Goal: Task Accomplishment & Management: Manage account settings

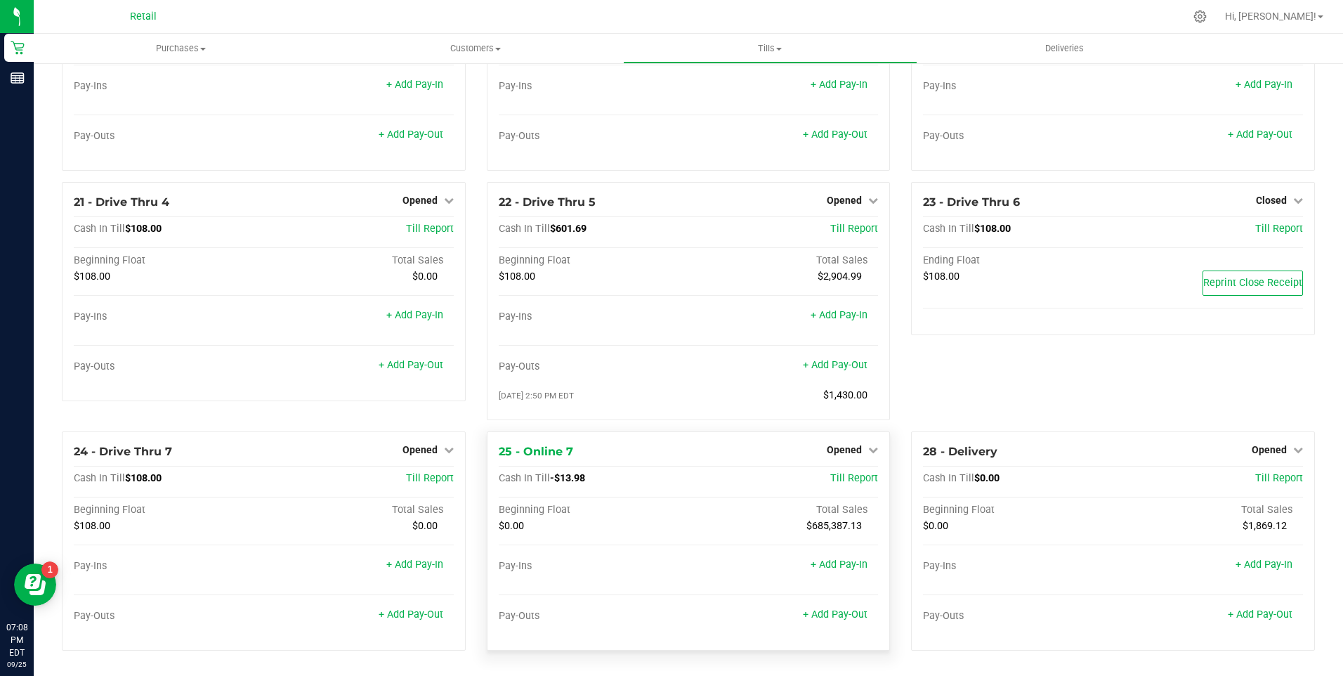
scroll to position [1221, 0]
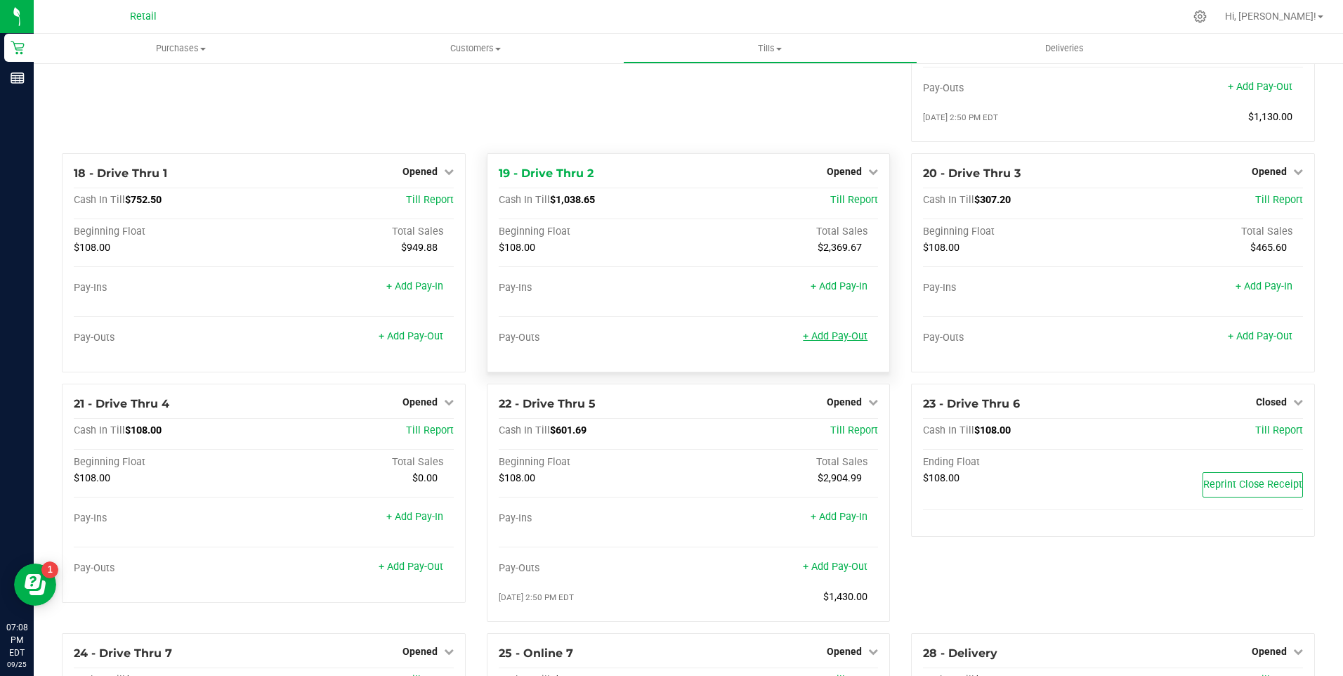
click at [830, 342] on link "+ Add Pay-Out" at bounding box center [835, 336] width 65 height 12
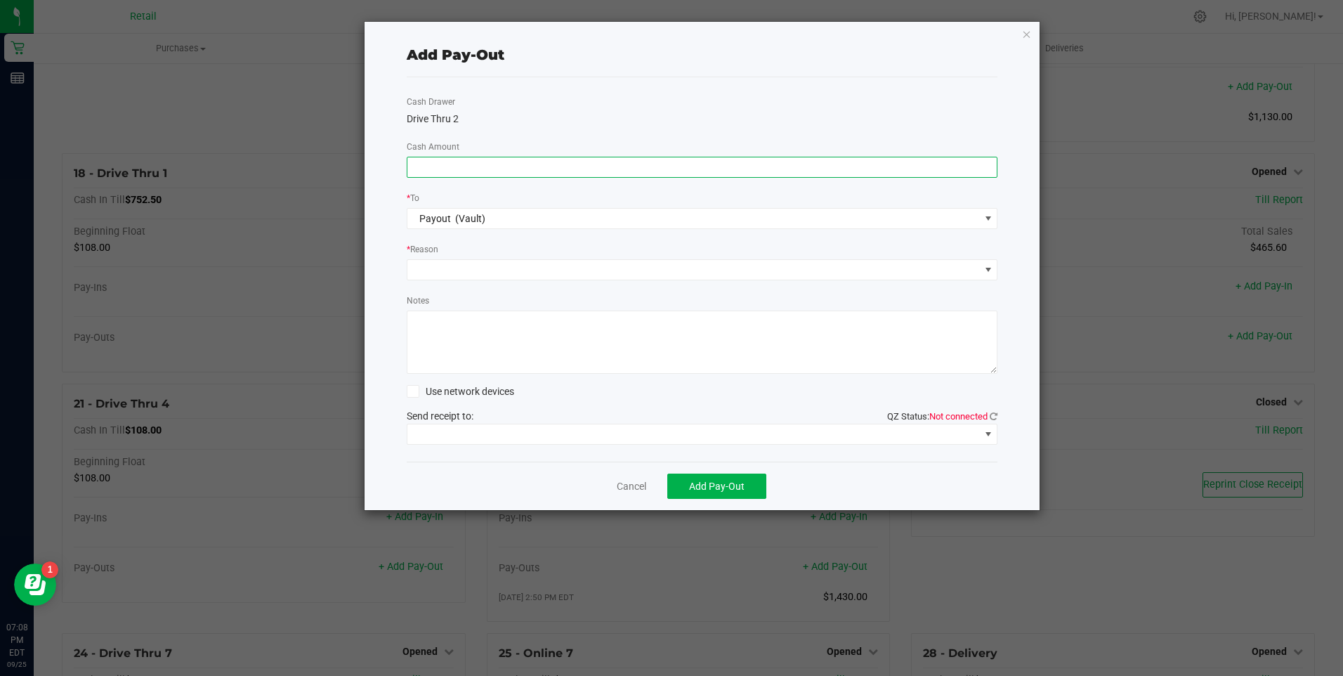
click at [527, 166] on input at bounding box center [702, 167] width 590 height 20
type input "$1,020.00"
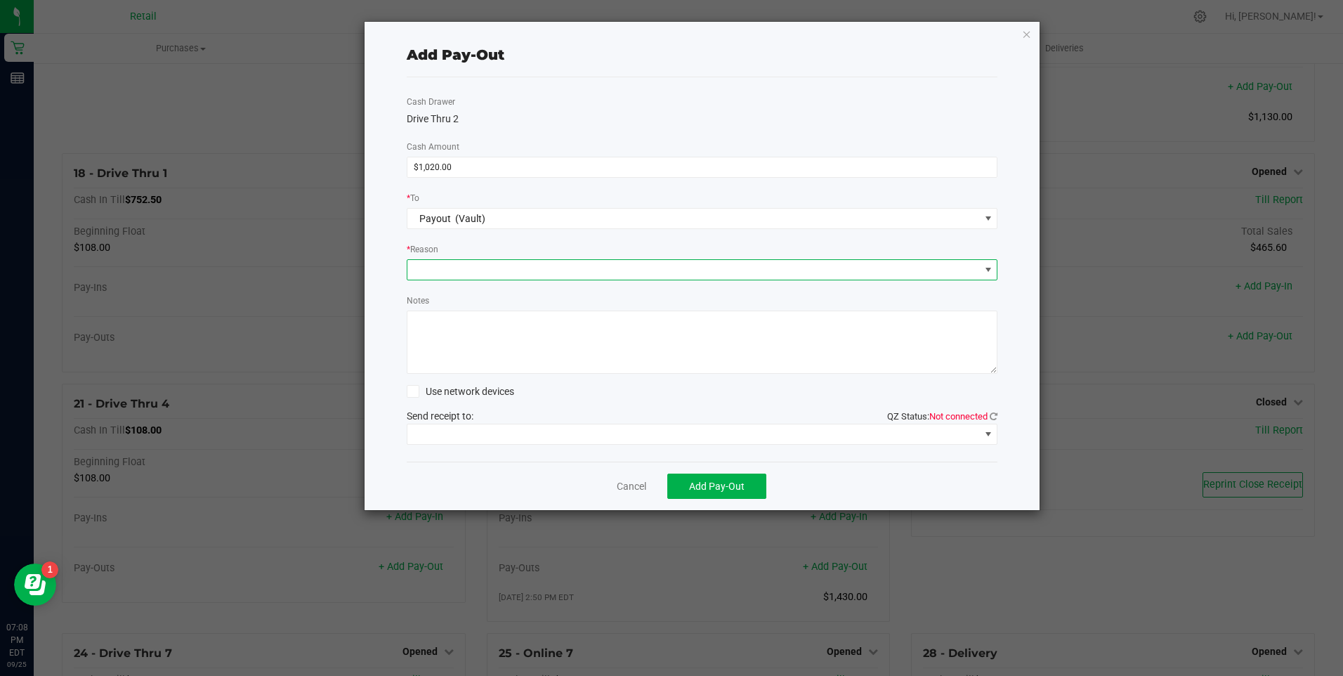
drag, startPoint x: 510, startPoint y: 265, endPoint x: 513, endPoint y: 272, distance: 7.6
click at [511, 265] on span at bounding box center [693, 270] width 573 height 20
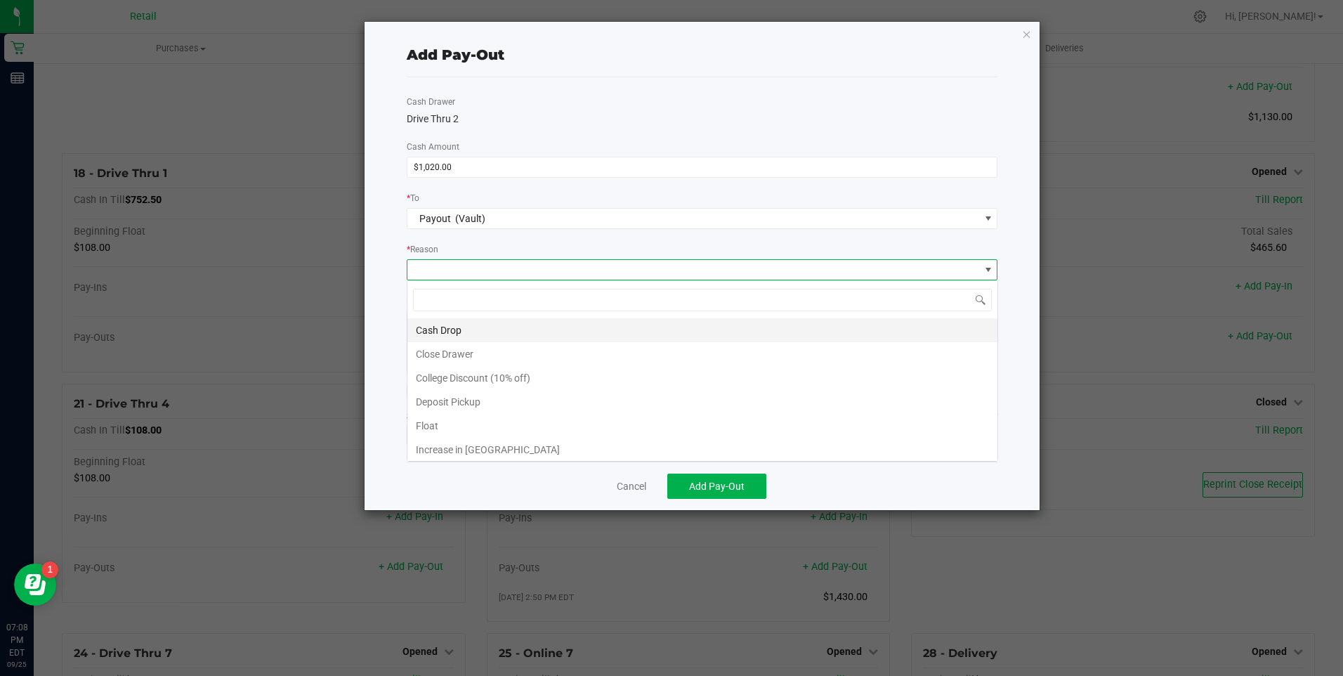
scroll to position [21, 591]
click at [509, 326] on li "Cash Drop" at bounding box center [702, 330] width 590 height 24
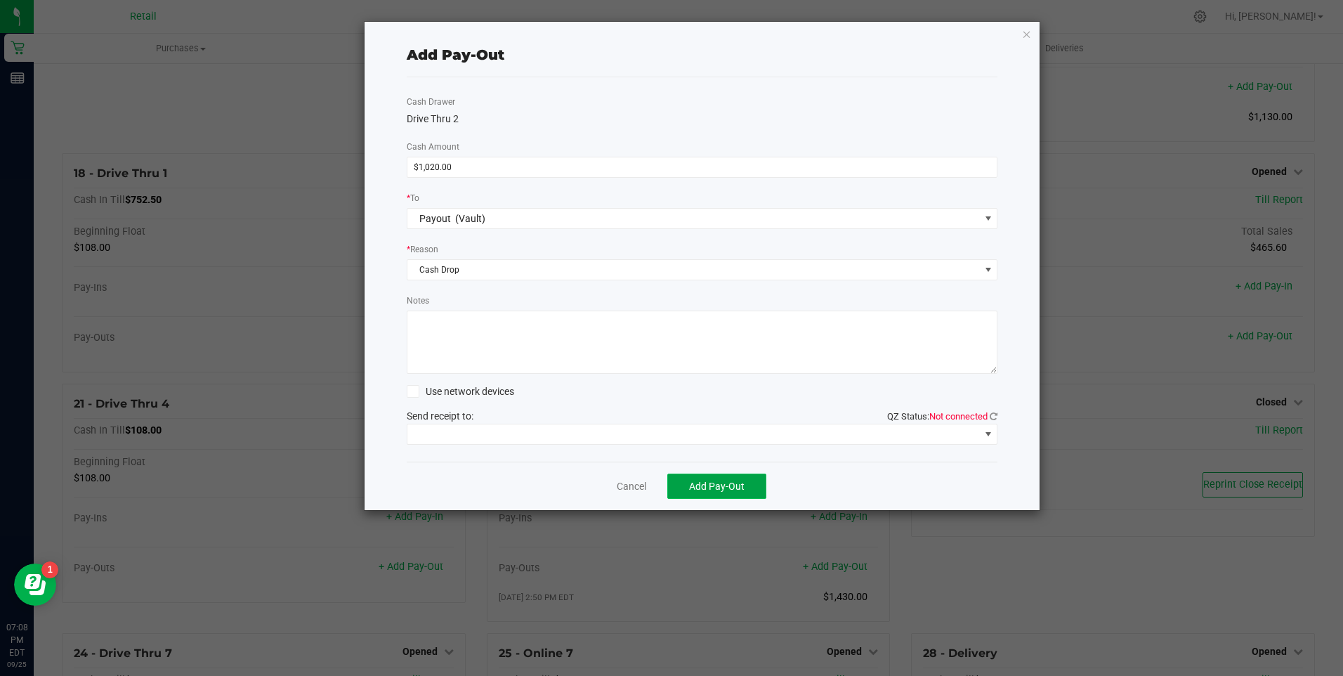
click at [705, 490] on span "Add Pay-Out" at bounding box center [717, 486] width 56 height 11
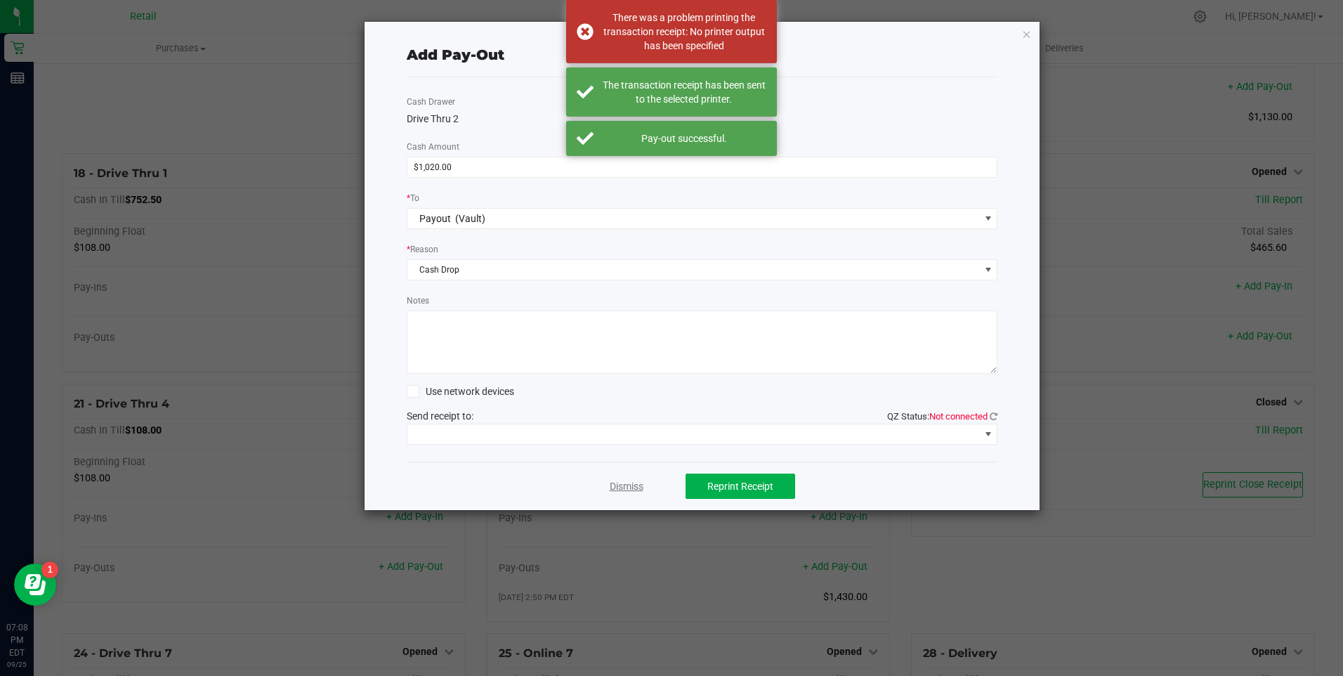
click at [627, 485] on link "Dismiss" at bounding box center [627, 486] width 34 height 15
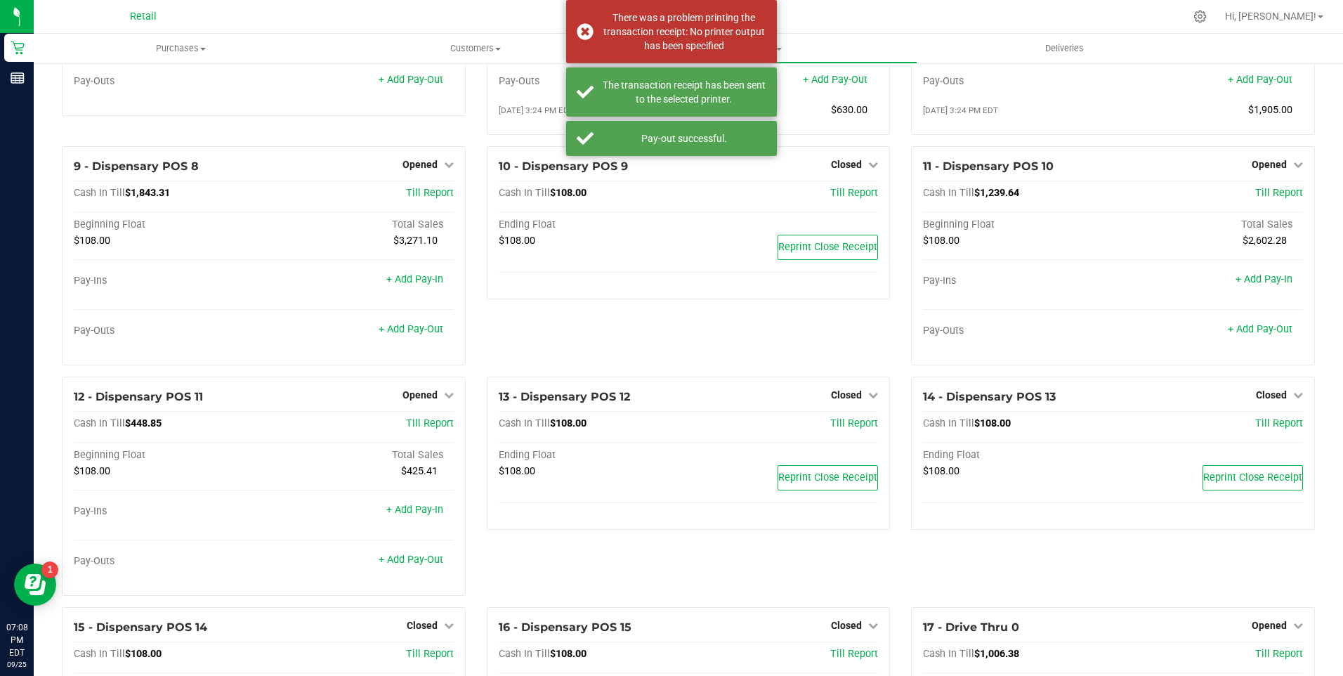
scroll to position [378, 0]
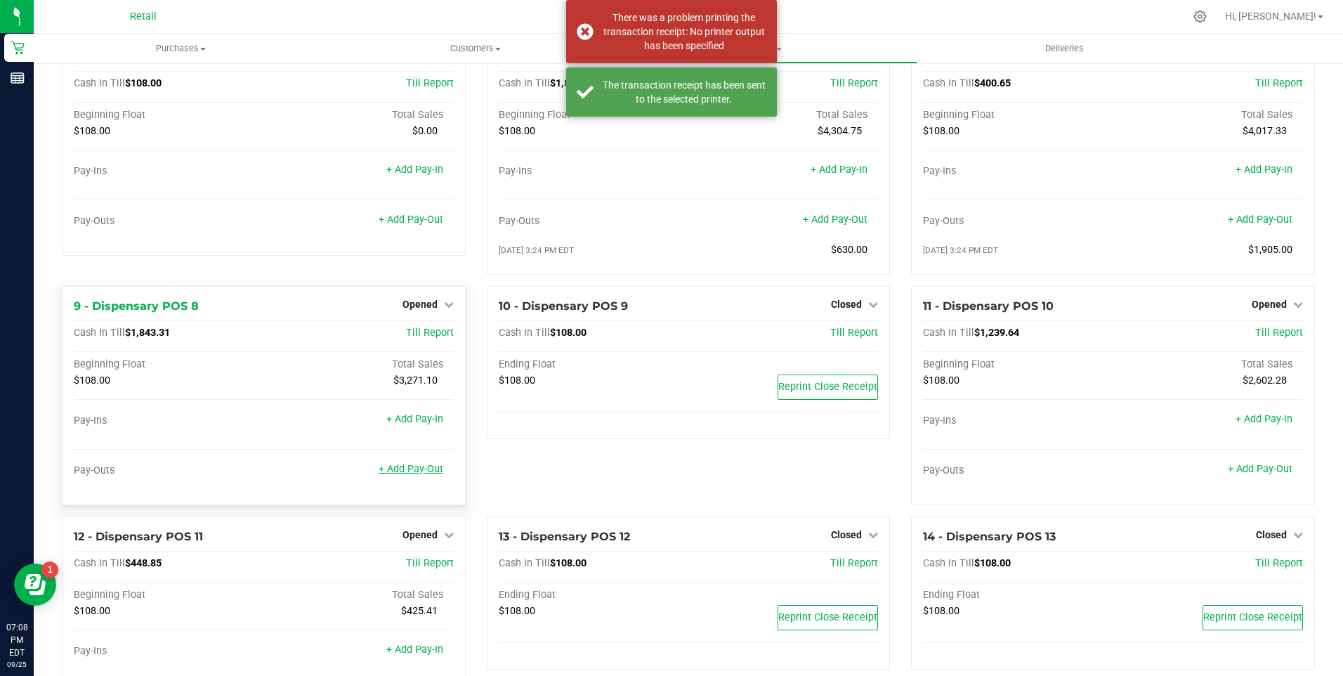
click at [409, 475] on link "+ Add Pay-Out" at bounding box center [411, 469] width 65 height 12
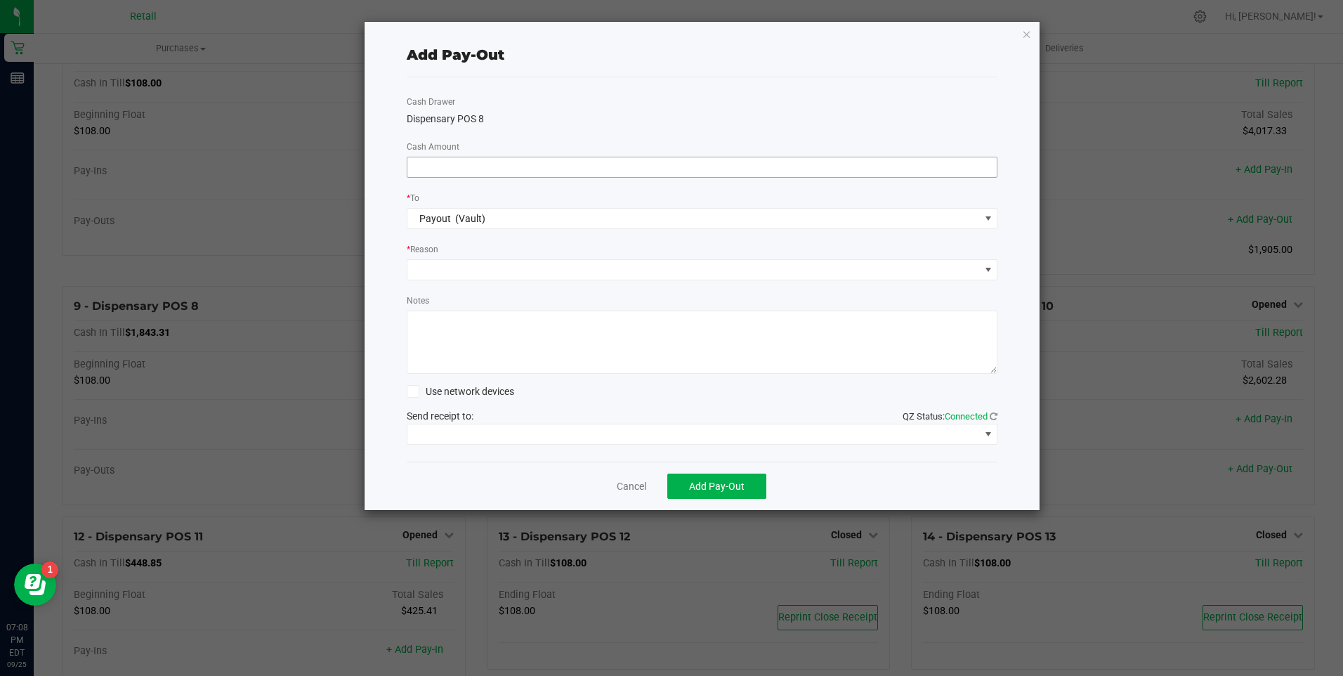
click at [464, 173] on input at bounding box center [702, 167] width 590 height 20
type input "$2,040.00"
click at [443, 269] on span at bounding box center [693, 270] width 573 height 20
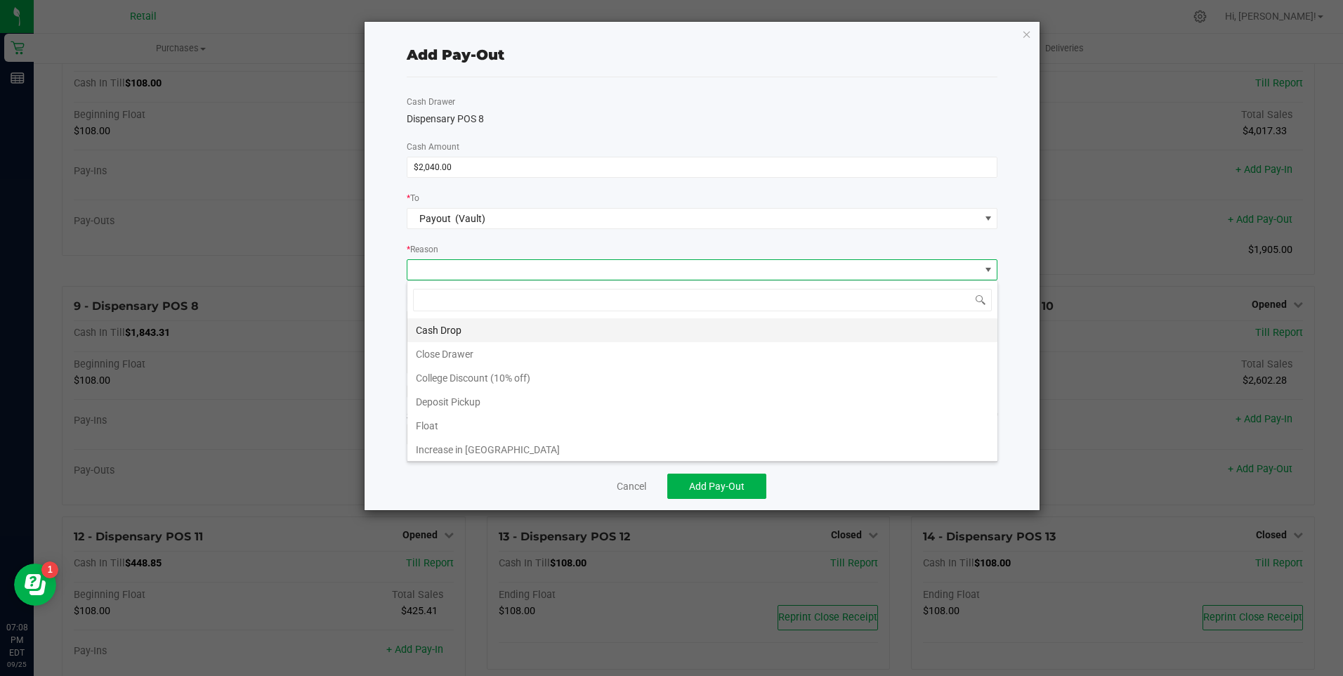
scroll to position [21, 591]
click at [457, 330] on li "Cash Drop" at bounding box center [702, 330] width 590 height 24
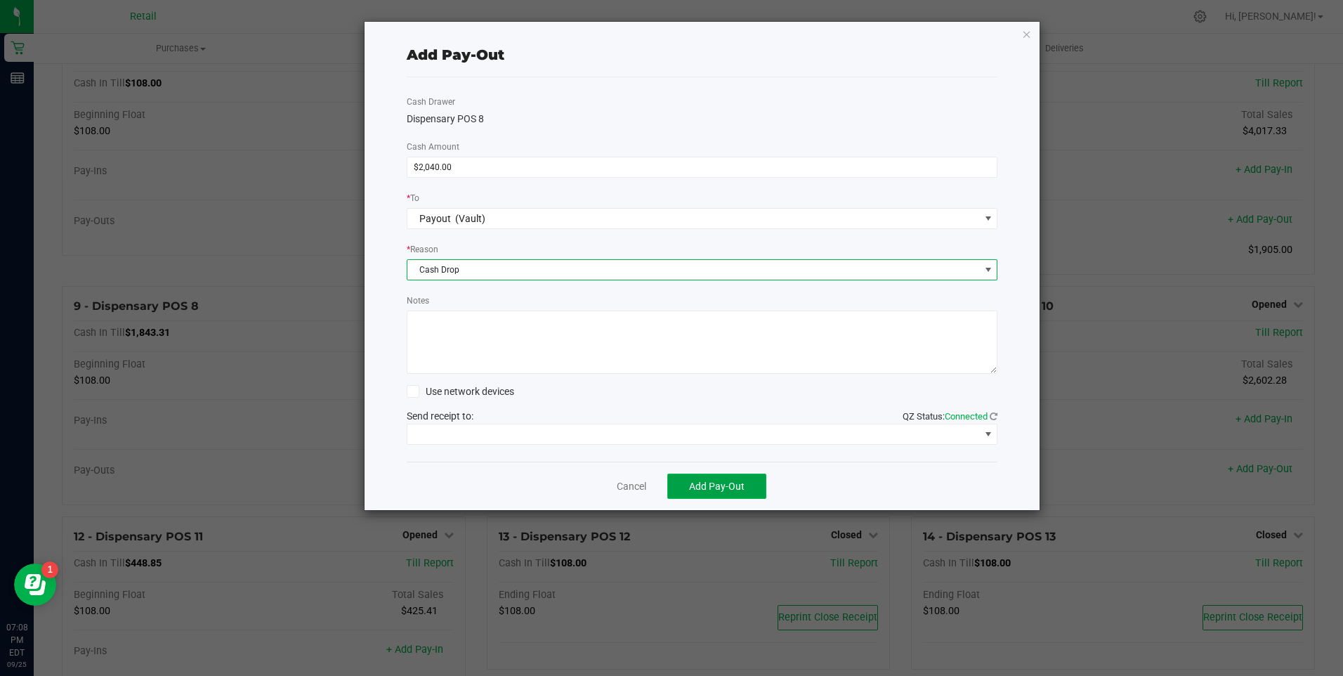
click at [699, 485] on span "Add Pay-Out" at bounding box center [717, 486] width 56 height 11
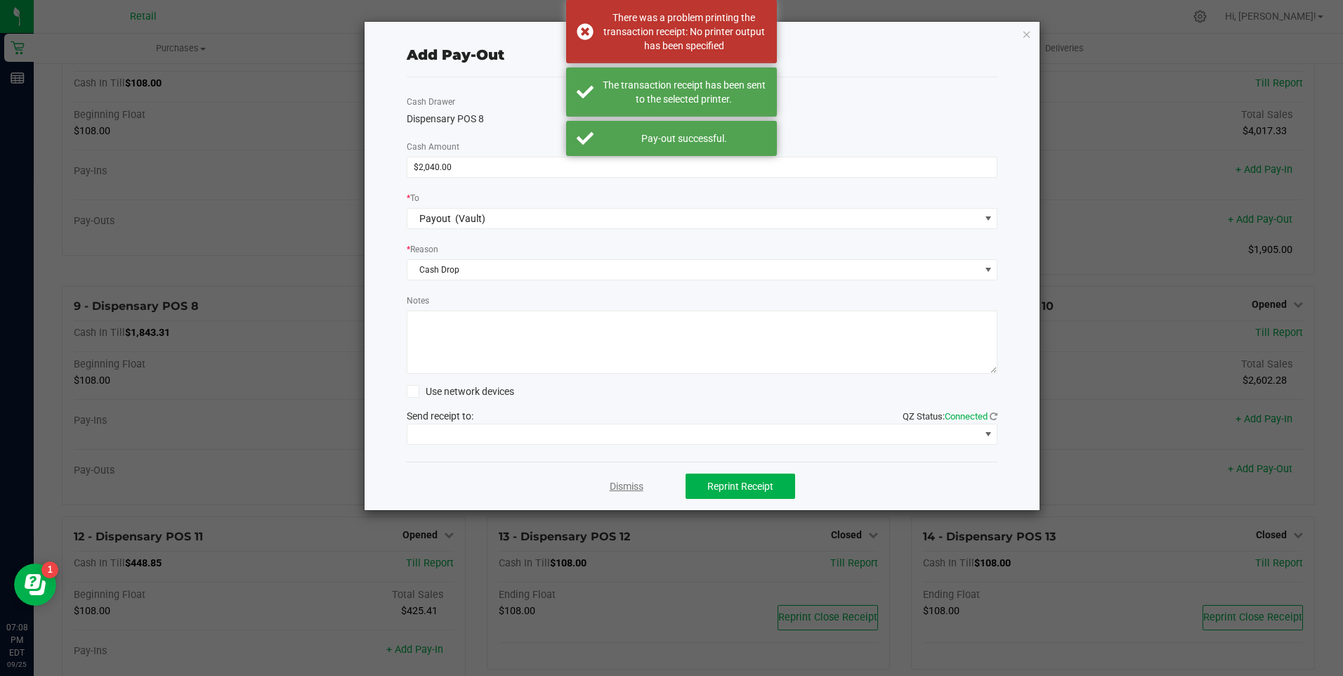
click at [617, 487] on link "Dismiss" at bounding box center [627, 486] width 34 height 15
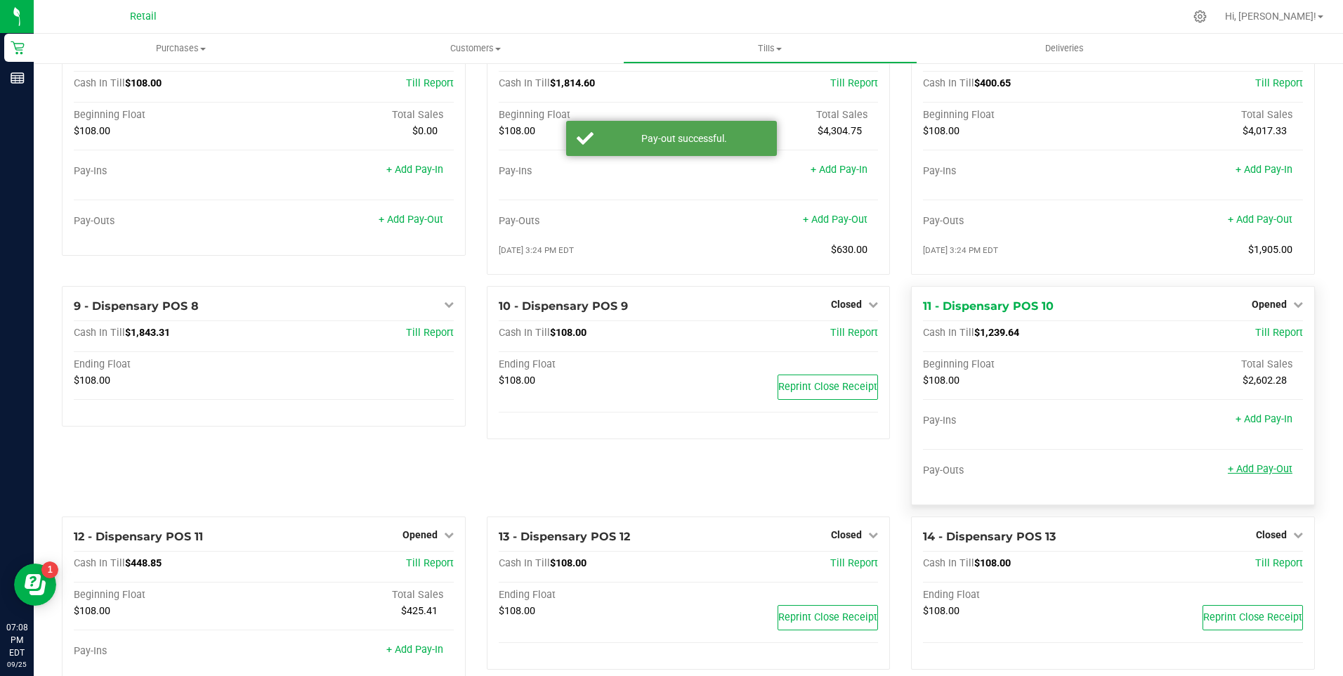
click at [1239, 472] on div "+ Add Pay-Out" at bounding box center [1260, 460] width 65 height 30
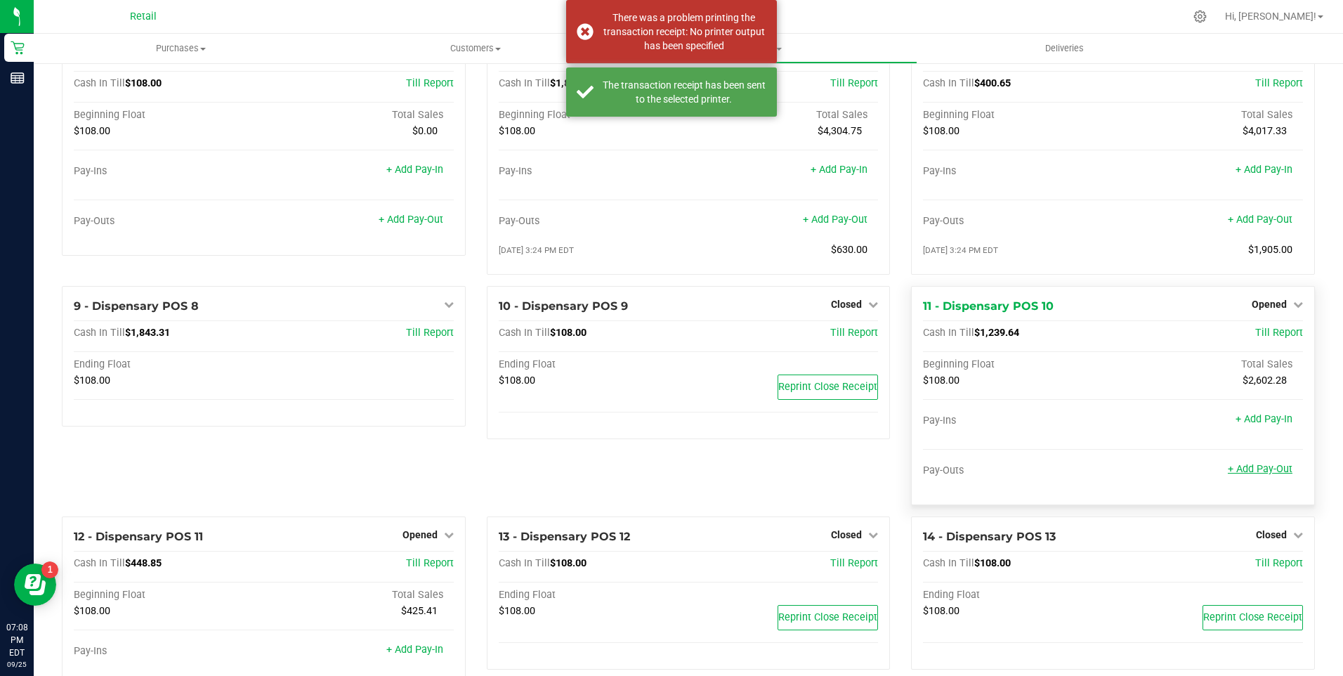
click at [1239, 474] on link "+ Add Pay-Out" at bounding box center [1260, 469] width 65 height 12
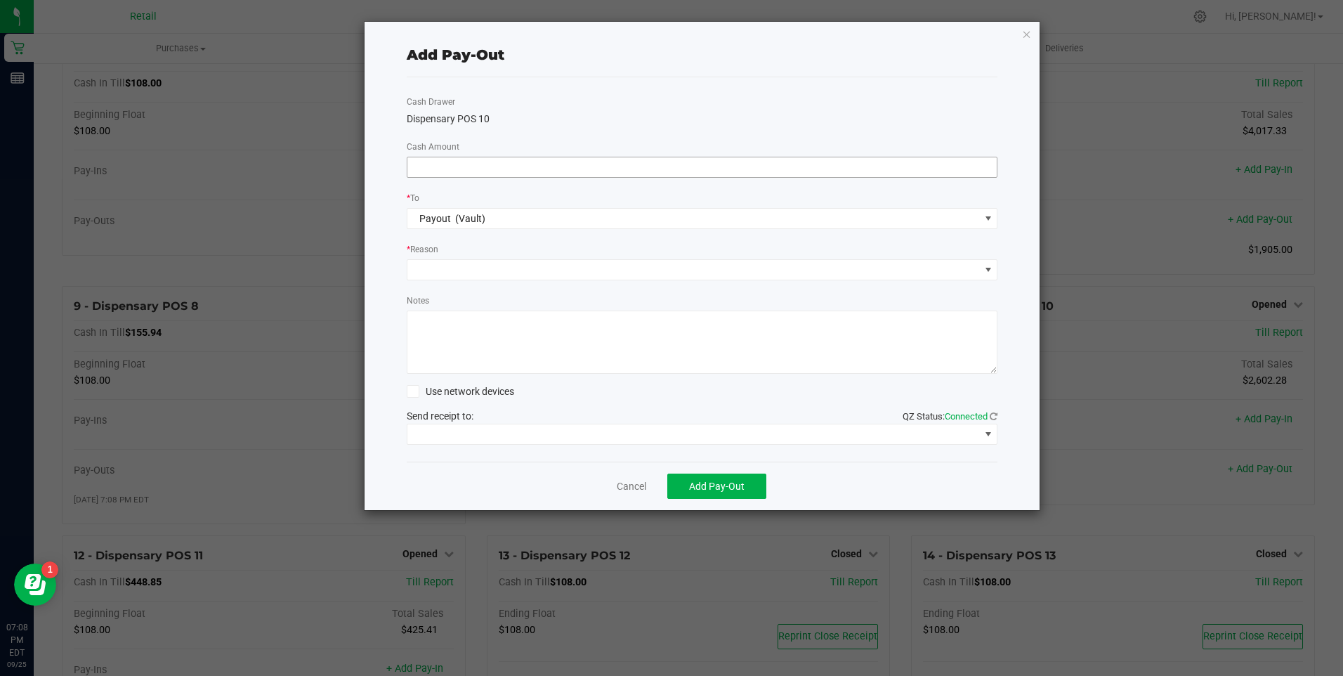
click at [569, 157] on input at bounding box center [702, 167] width 590 height 20
type input "$1,010.00"
click at [554, 266] on span at bounding box center [693, 270] width 573 height 20
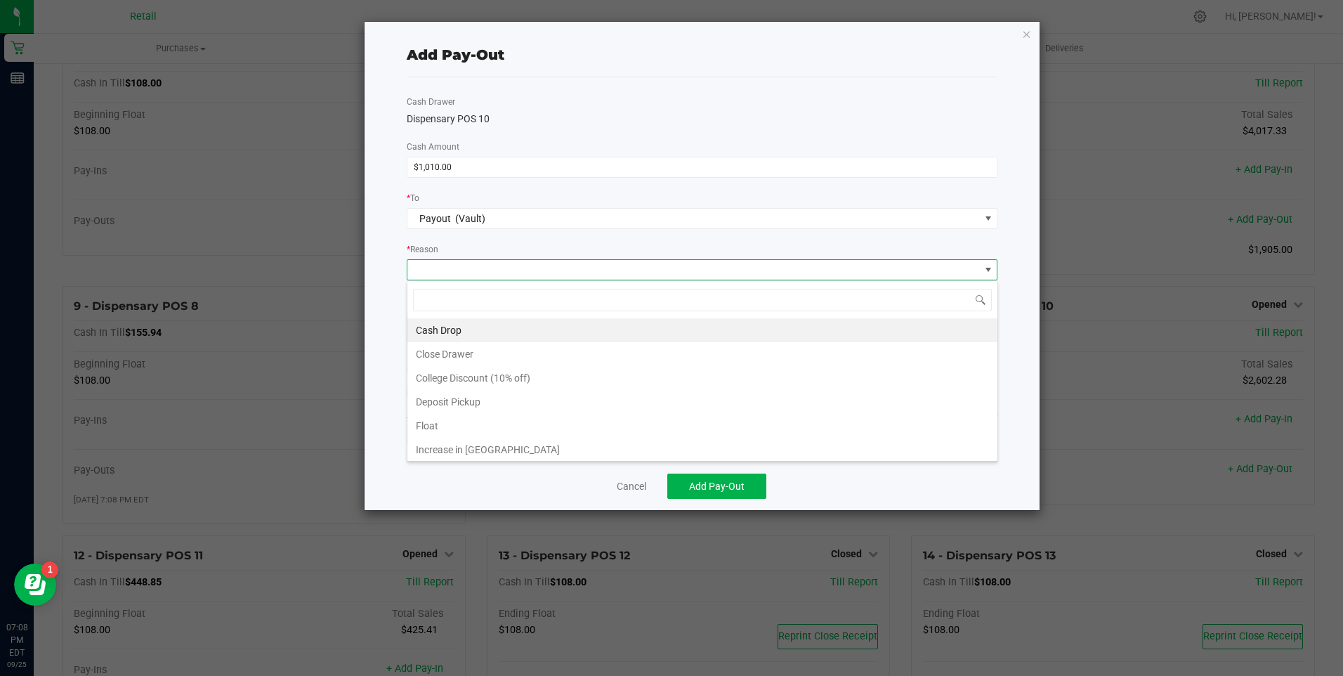
drag, startPoint x: 530, startPoint y: 324, endPoint x: 567, endPoint y: 364, distance: 54.2
click at [530, 325] on li "Cash Drop" at bounding box center [702, 330] width 590 height 24
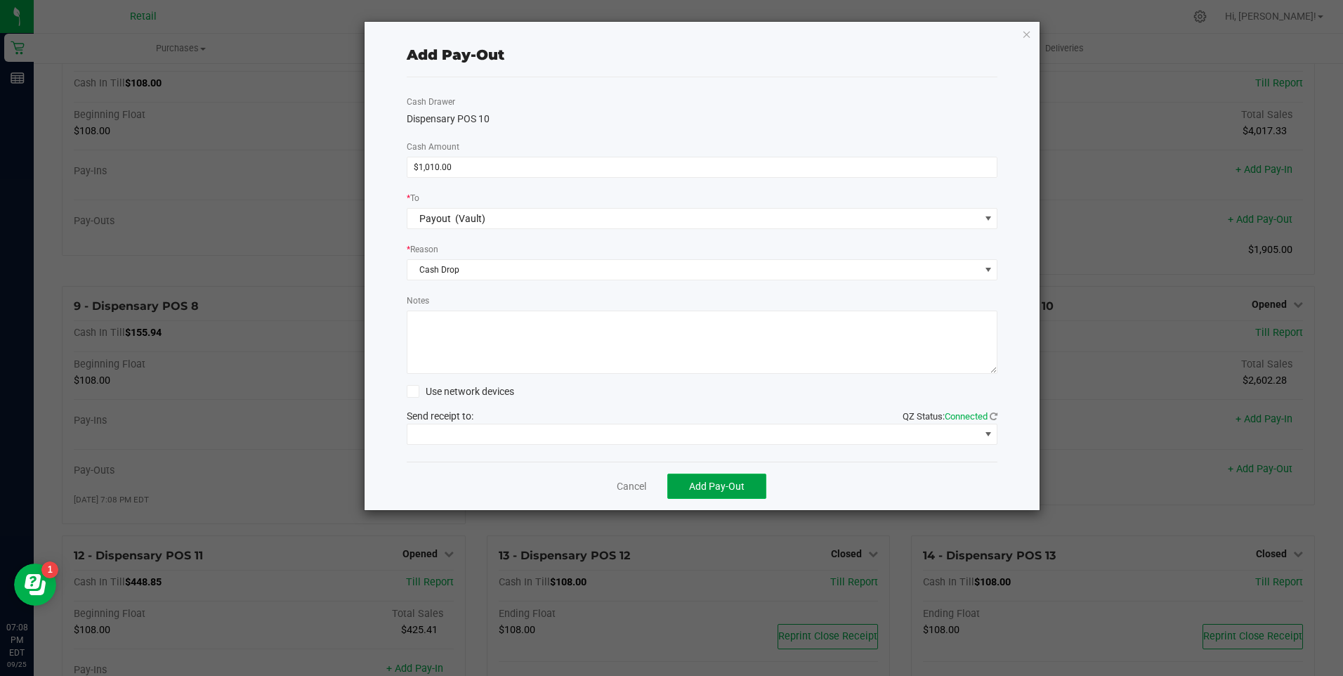
click at [690, 481] on button "Add Pay-Out" at bounding box center [716, 486] width 99 height 25
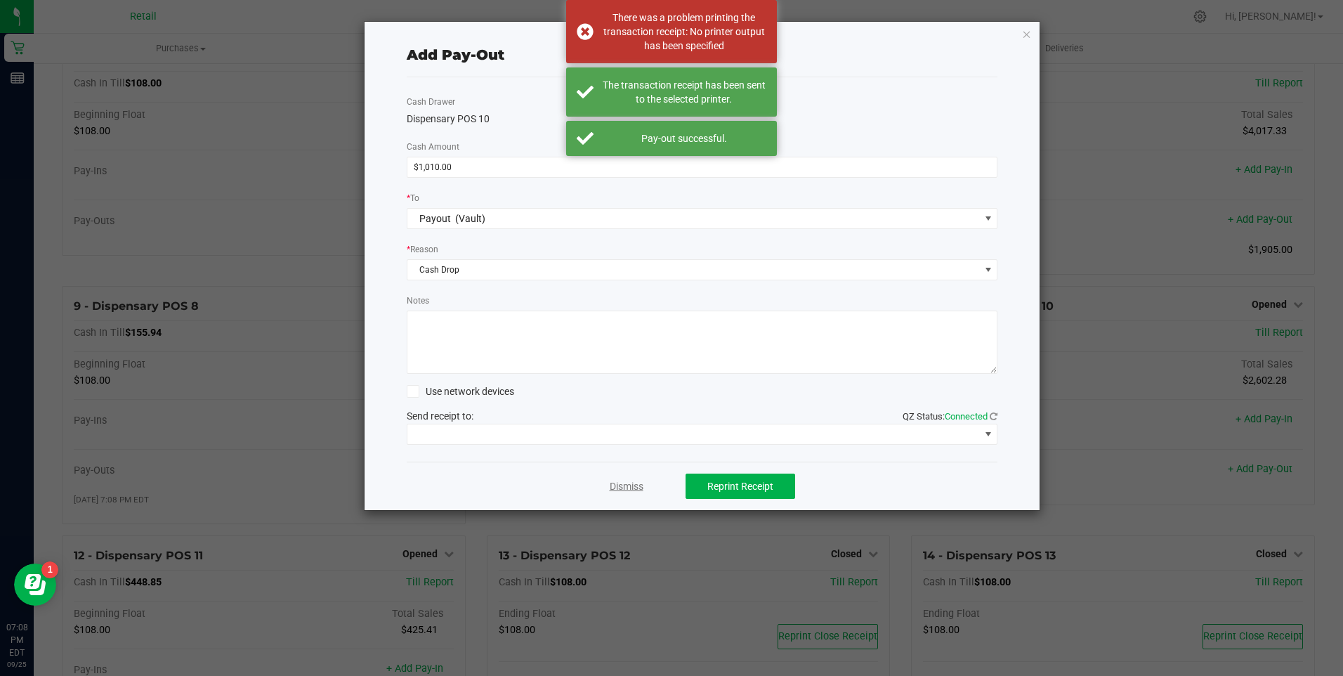
click at [621, 488] on link "Dismiss" at bounding box center [627, 486] width 34 height 15
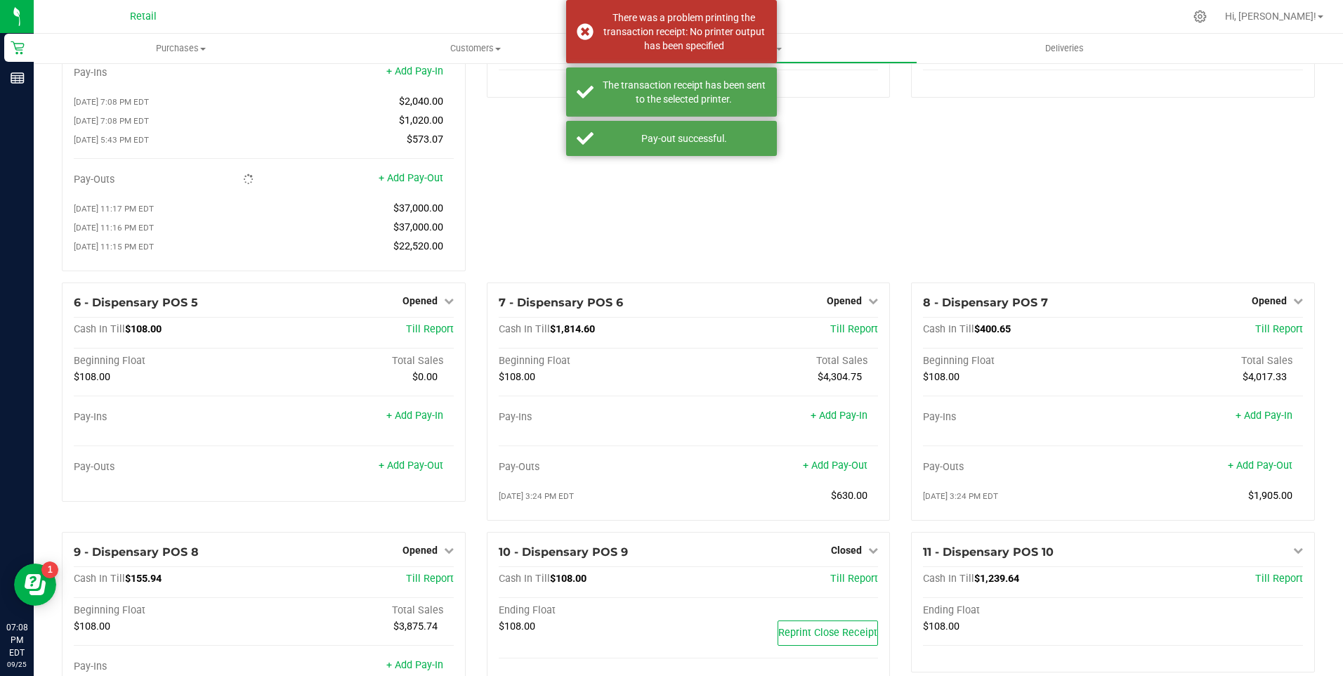
scroll to position [0, 0]
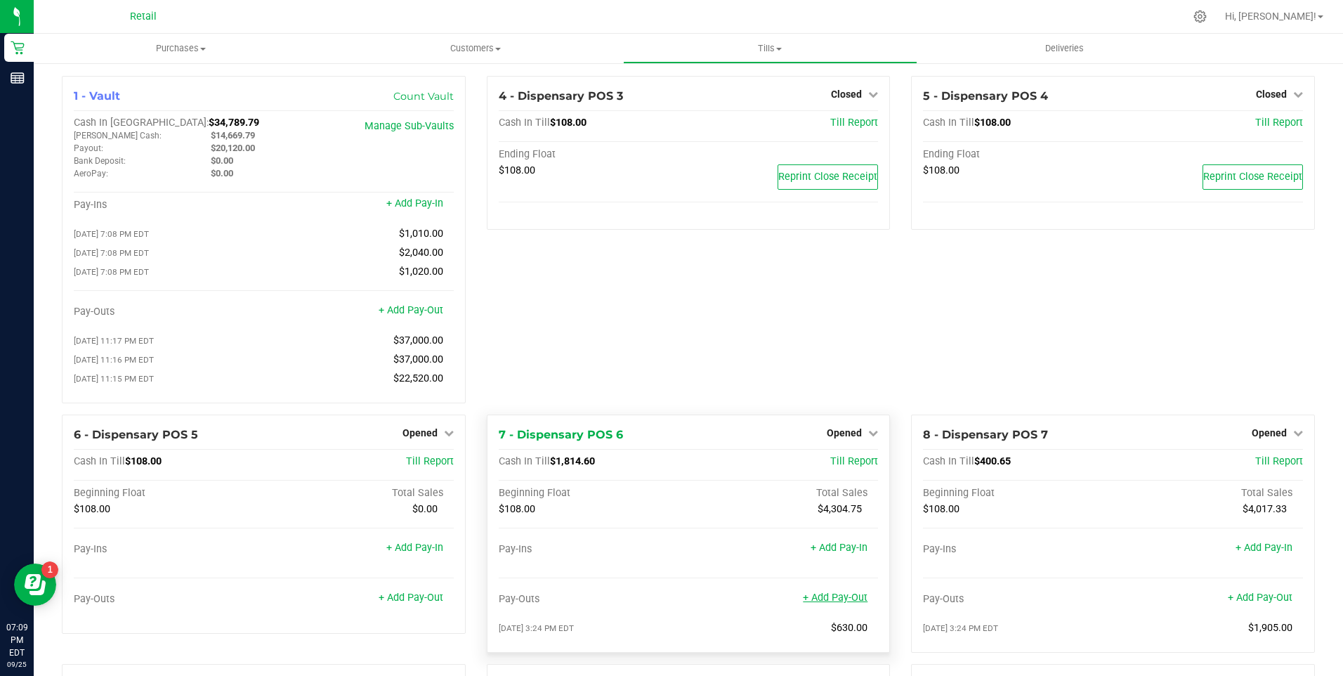
click at [836, 604] on link "+ Add Pay-Out" at bounding box center [835, 598] width 65 height 12
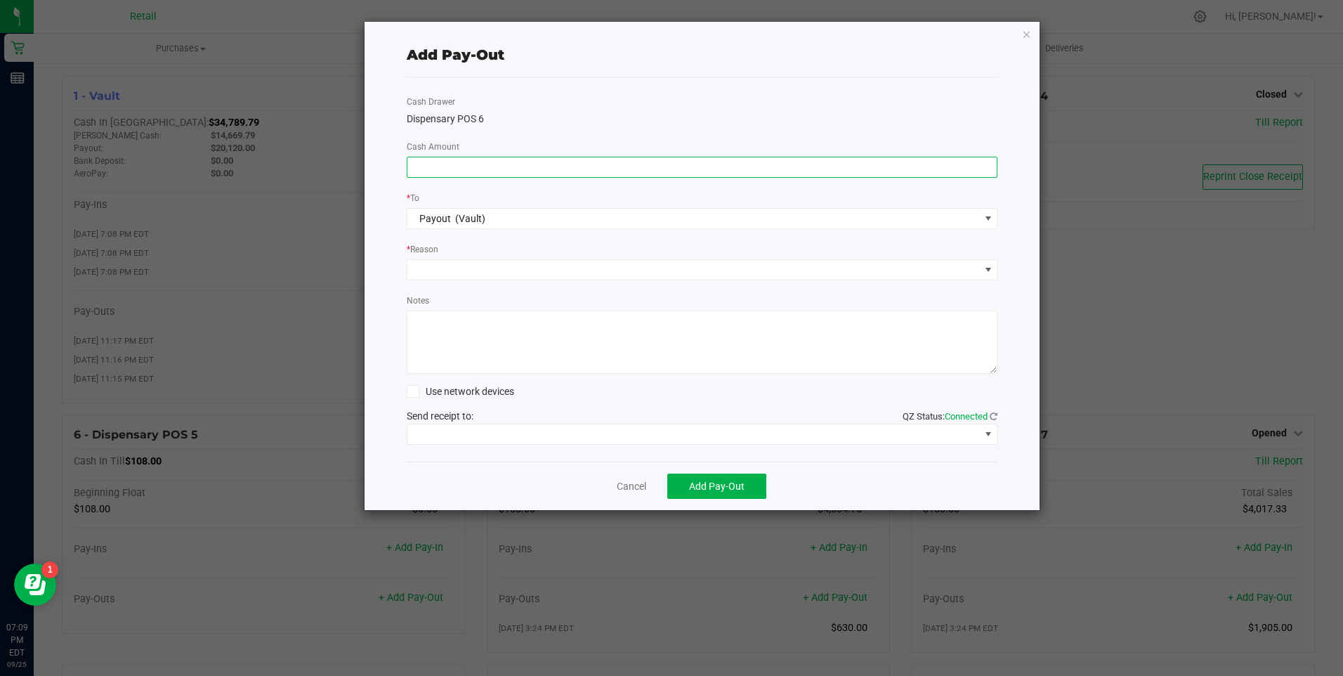
click at [466, 170] on input at bounding box center [702, 167] width 590 height 20
type input "$1,720.00"
click at [461, 267] on span at bounding box center [693, 270] width 573 height 20
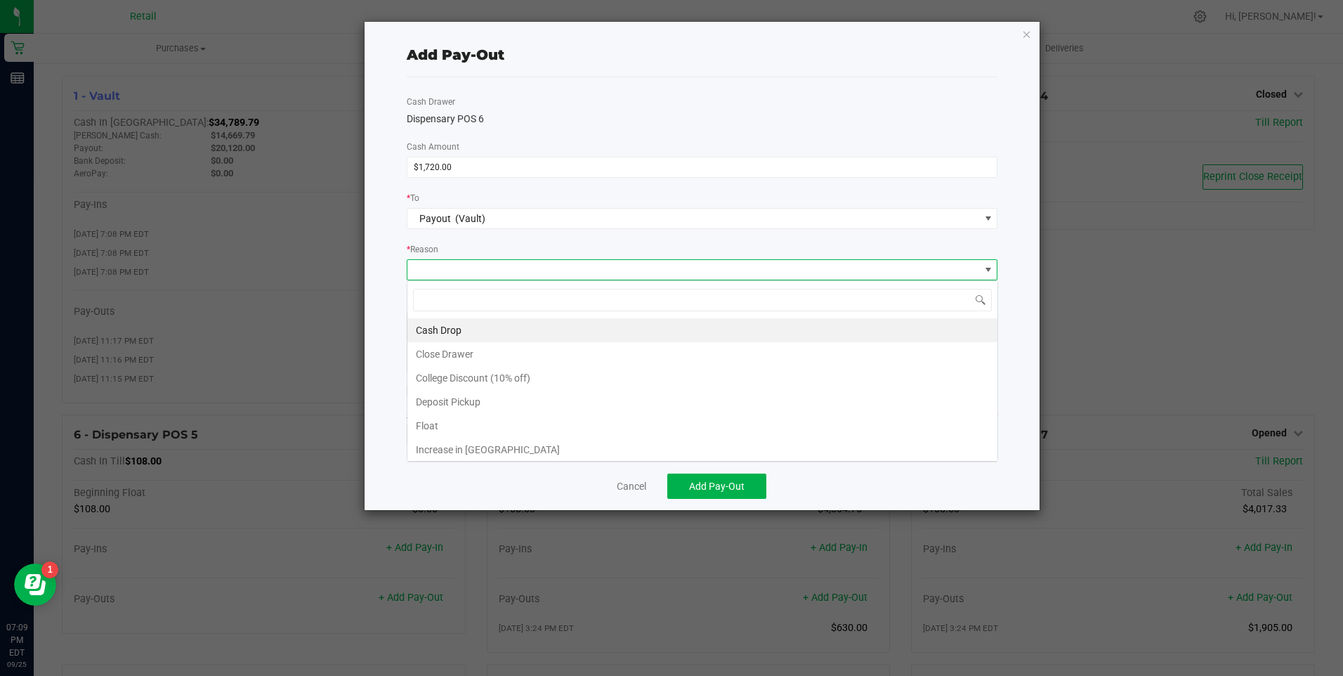
scroll to position [21, 591]
click at [469, 325] on li "Cash Drop" at bounding box center [702, 330] width 590 height 24
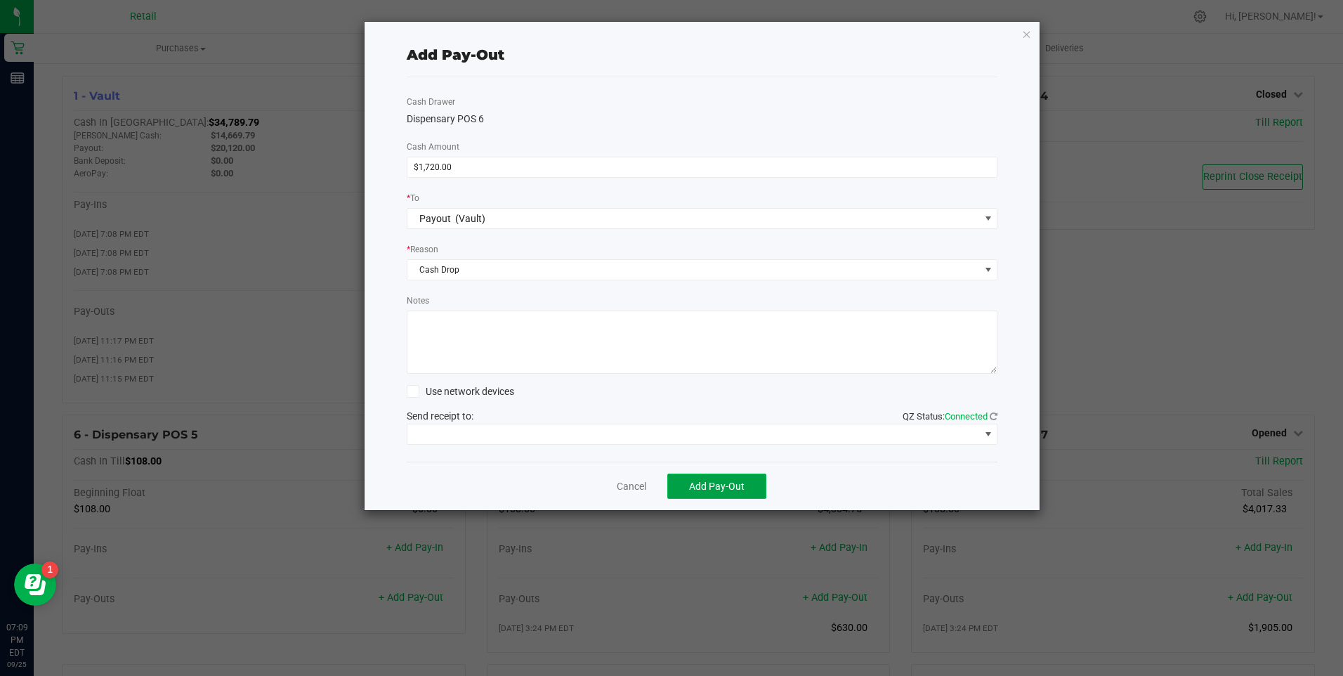
click at [701, 486] on span "Add Pay-Out" at bounding box center [717, 486] width 56 height 11
click at [613, 484] on link "Dismiss" at bounding box center [627, 486] width 34 height 15
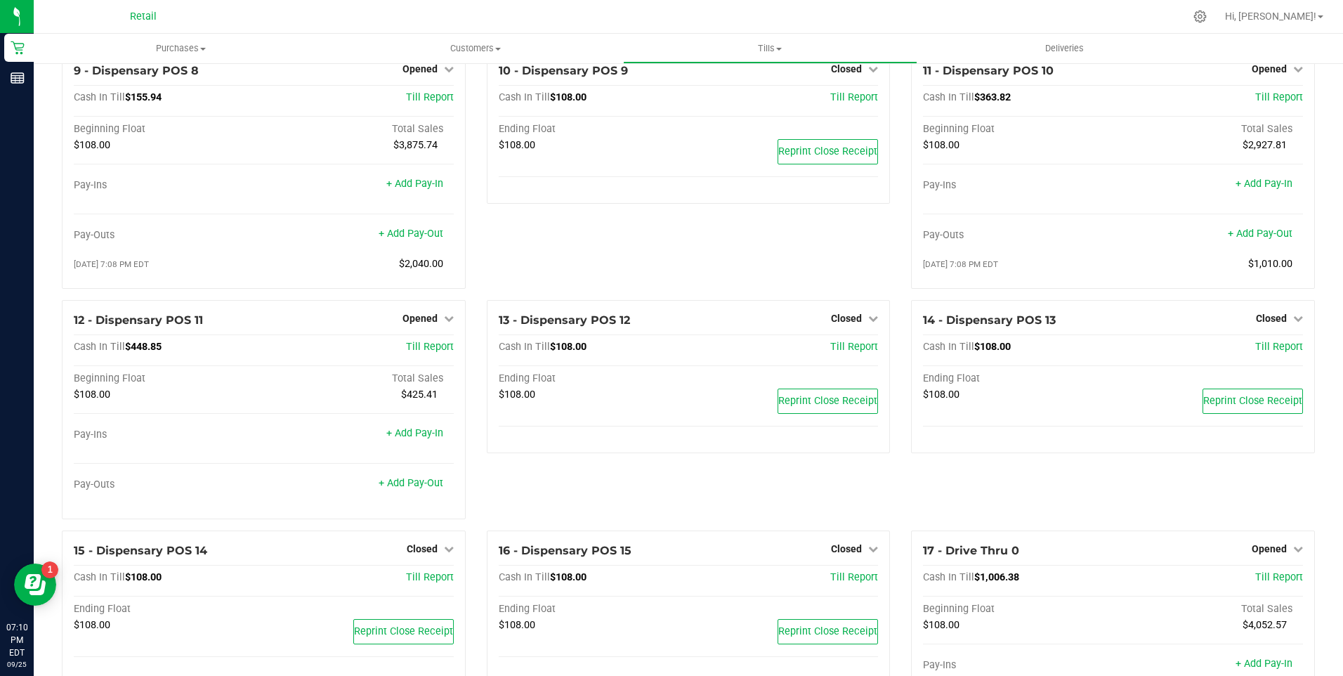
scroll to position [1054, 0]
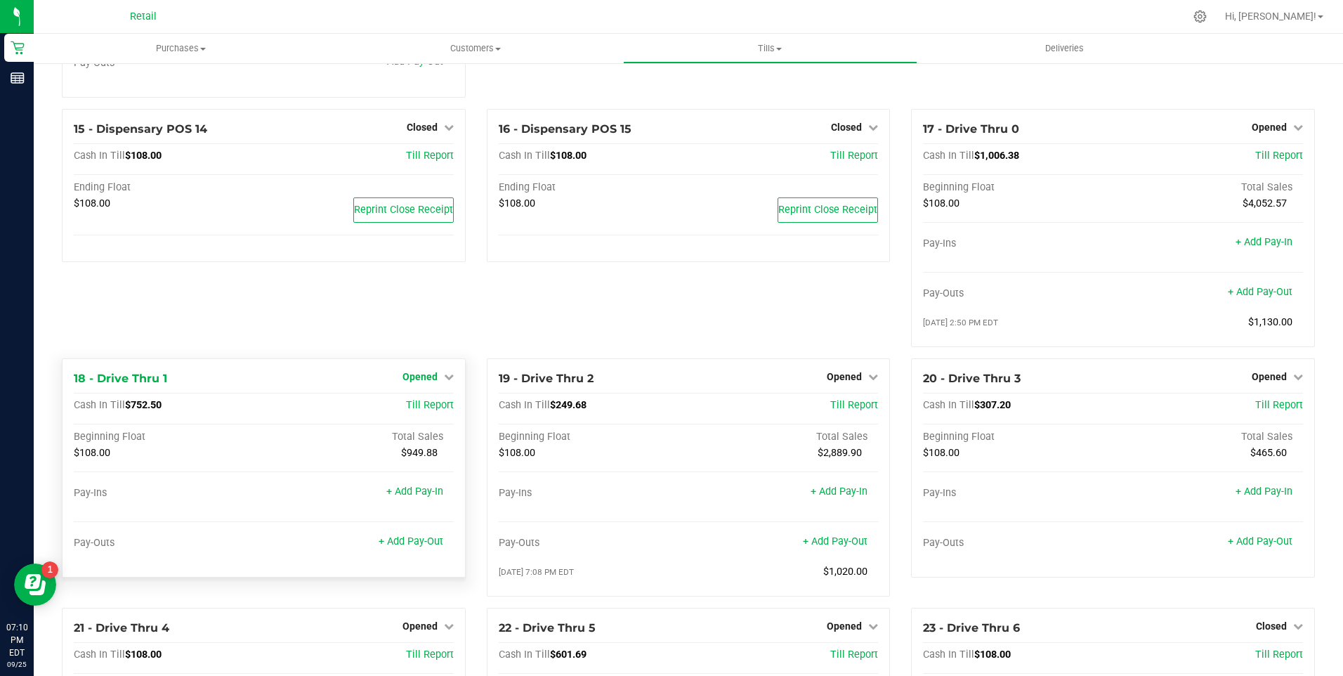
click at [438, 382] on link "Opened" at bounding box center [428, 376] width 51 height 11
click at [419, 411] on link "Close Till" at bounding box center [422, 405] width 38 height 11
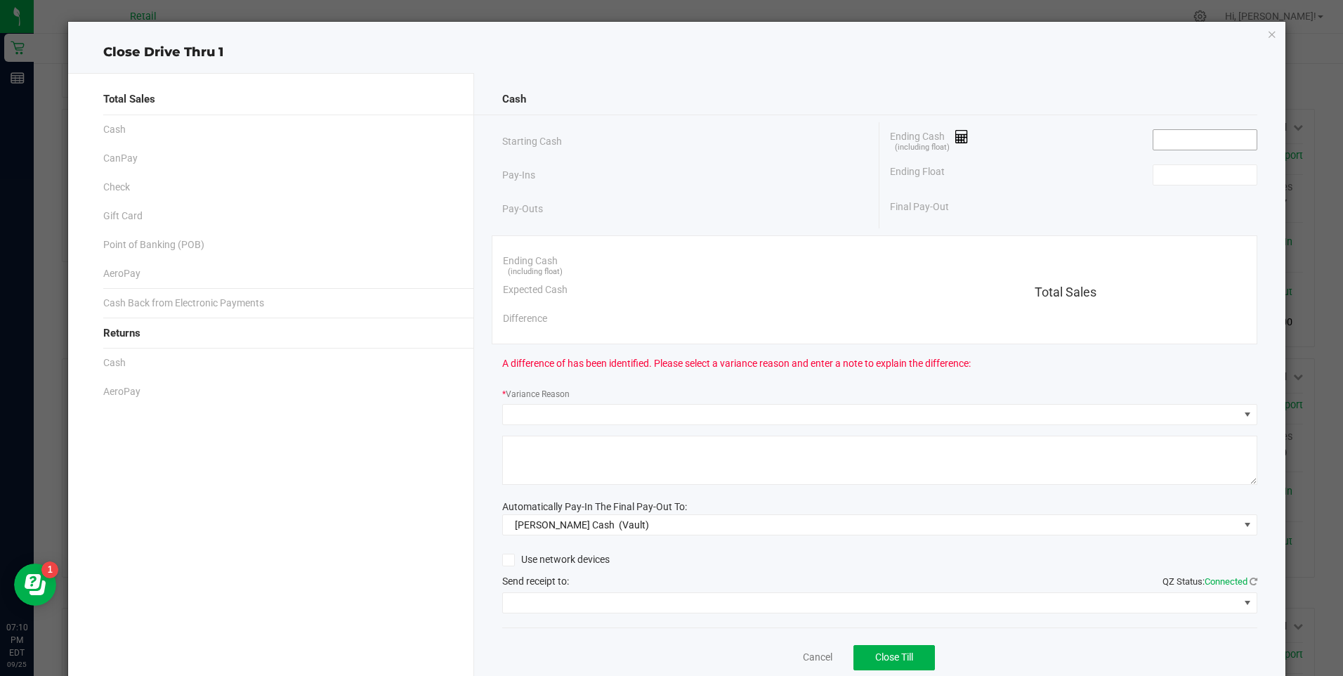
click at [1195, 137] on input at bounding box center [1205, 140] width 103 height 20
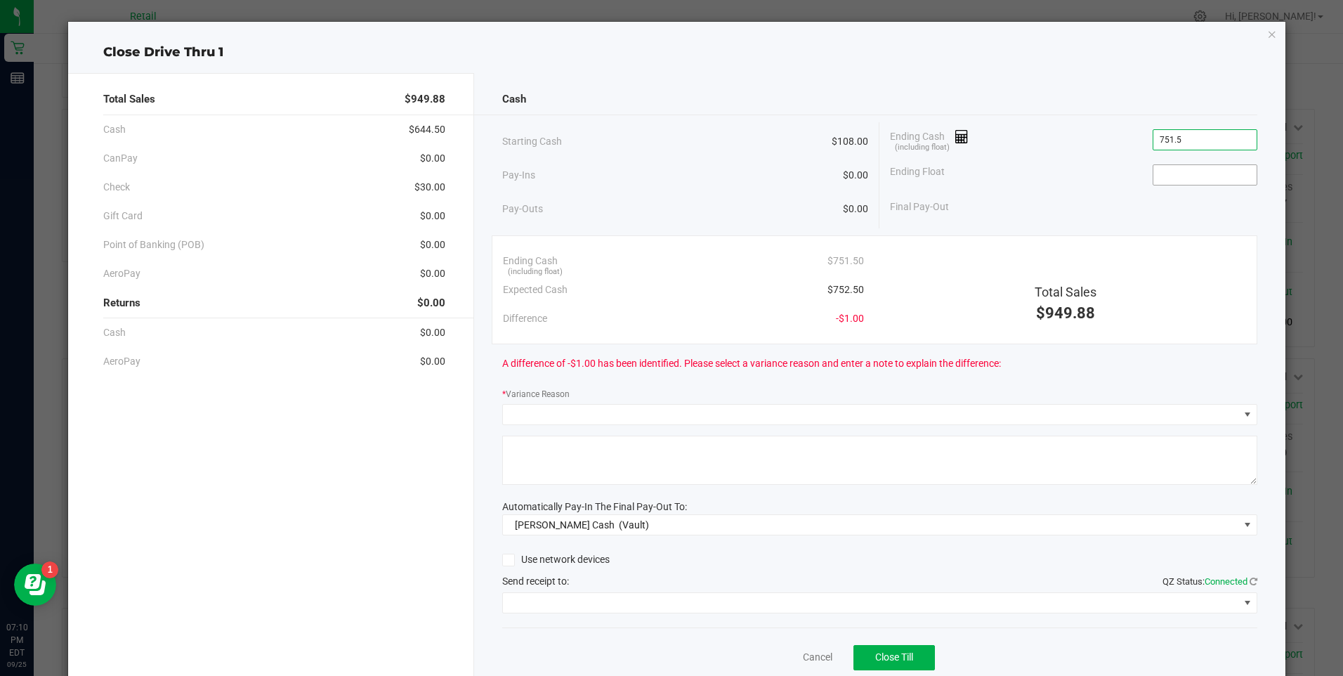
type input "$751.50"
click at [1192, 175] on input at bounding box center [1205, 175] width 103 height 20
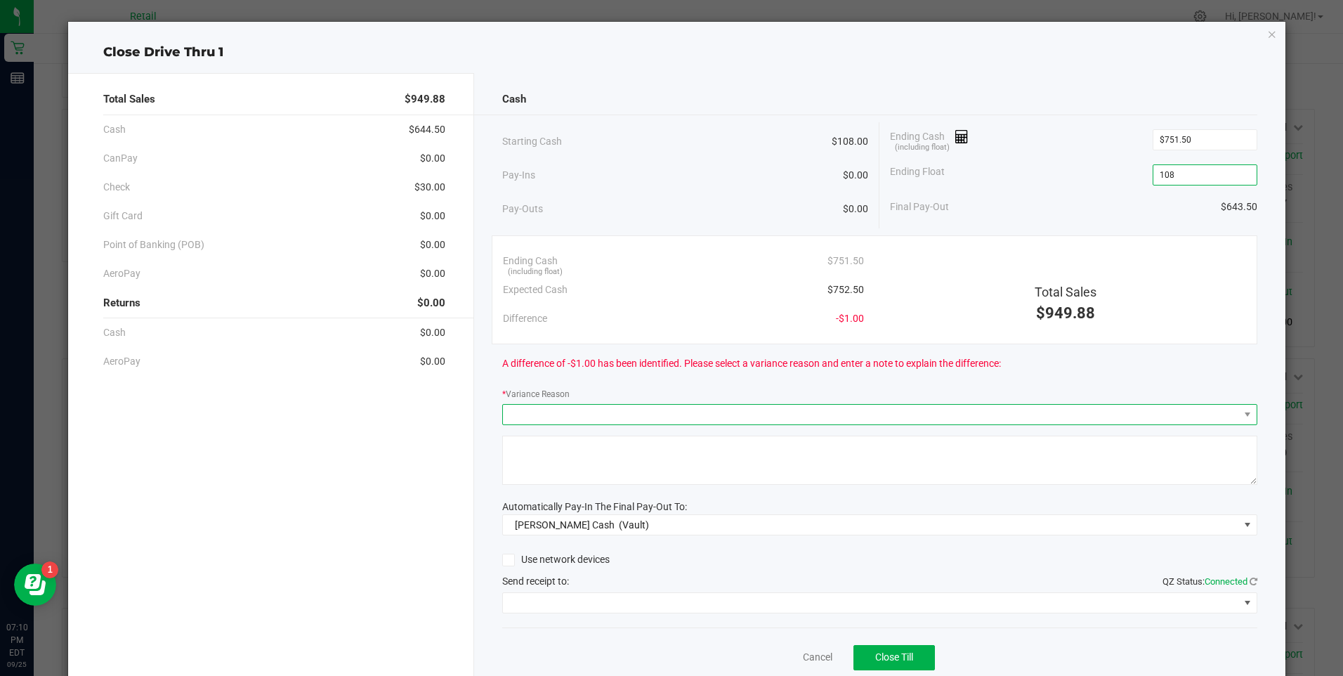
type input "$108.00"
click at [582, 408] on span at bounding box center [871, 415] width 736 height 20
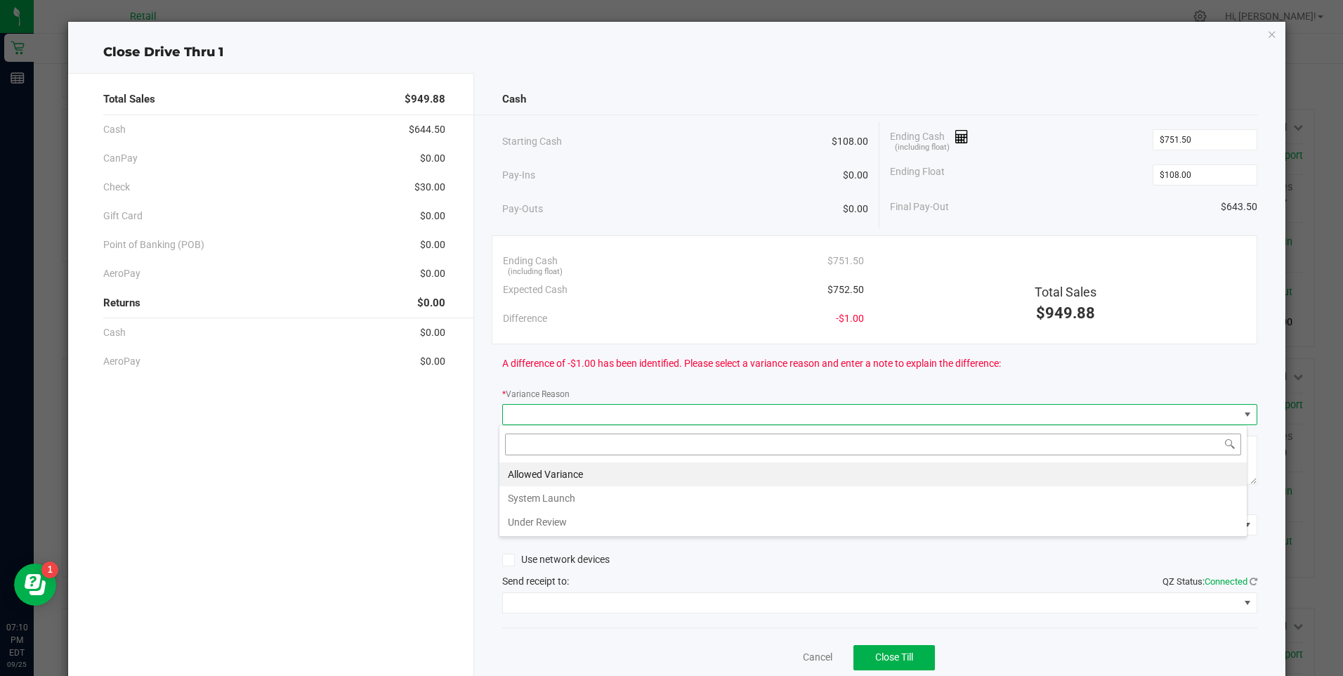
scroll to position [21, 749]
click at [576, 469] on li "Allowed Variance" at bounding box center [874, 474] width 748 height 24
click at [576, 469] on textarea at bounding box center [879, 460] width 755 height 49
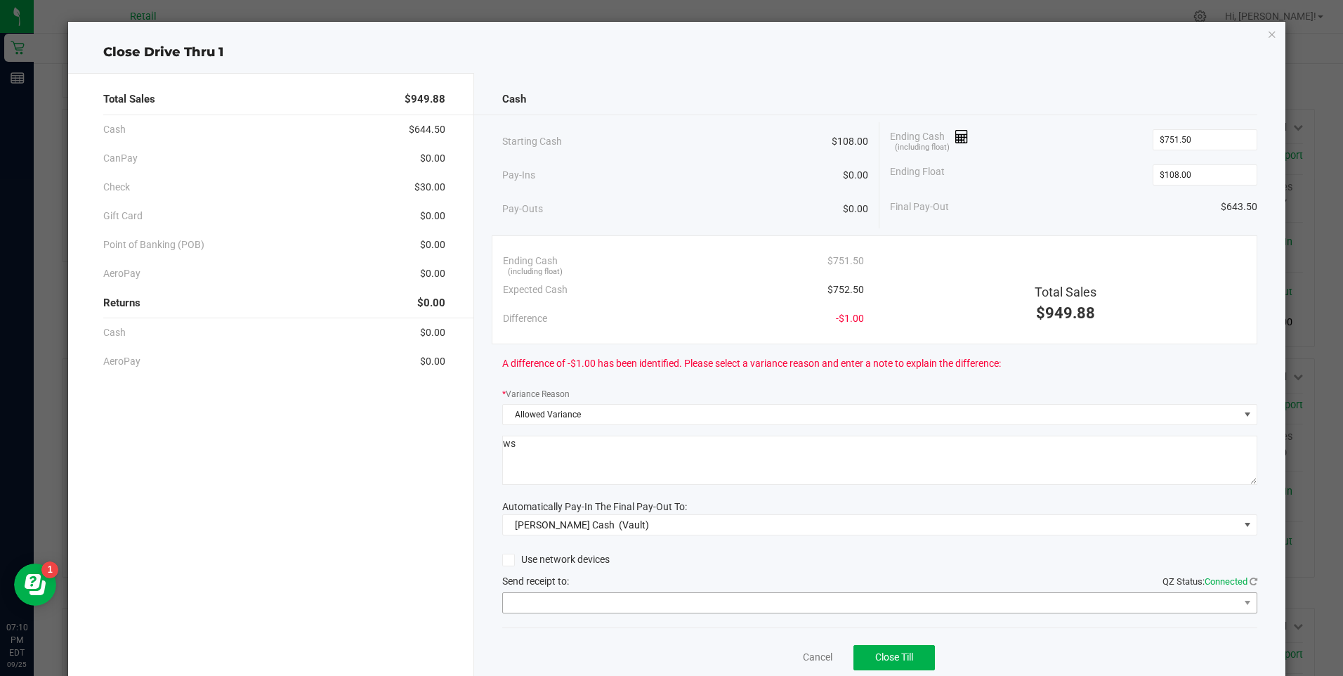
type textarea "ws"
click at [562, 601] on span at bounding box center [871, 603] width 736 height 20
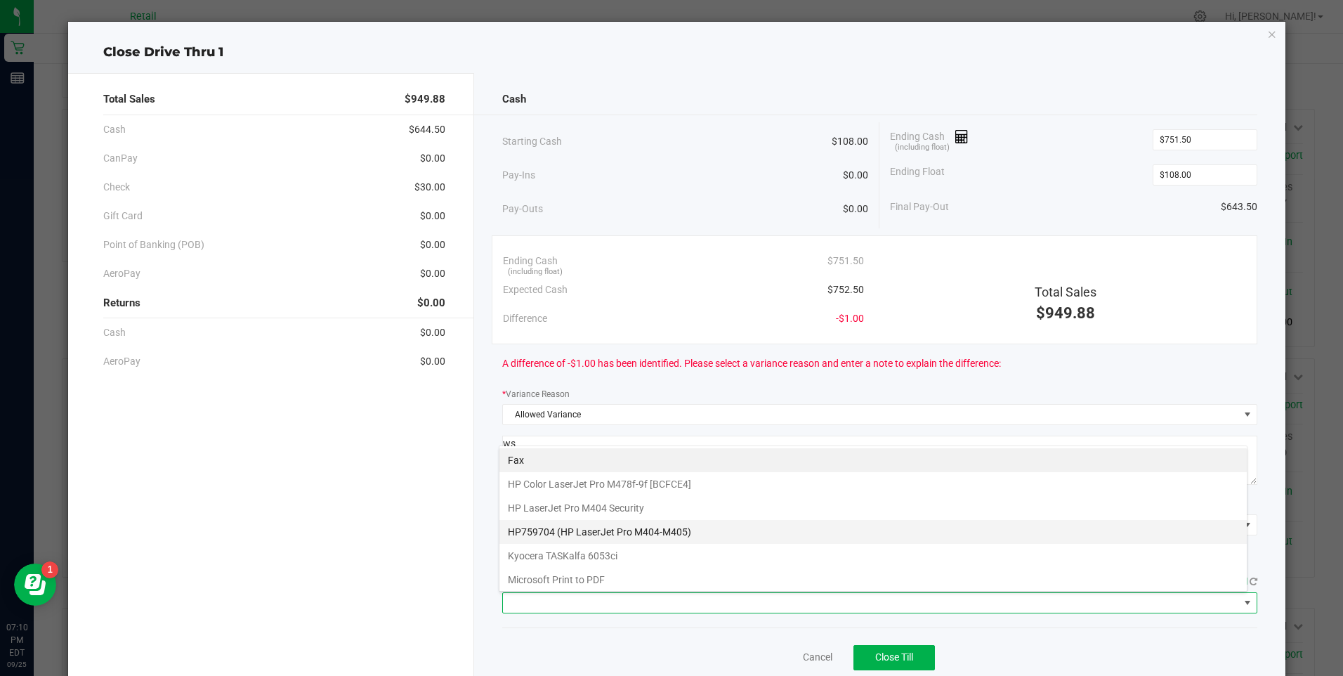
scroll to position [122, 0]
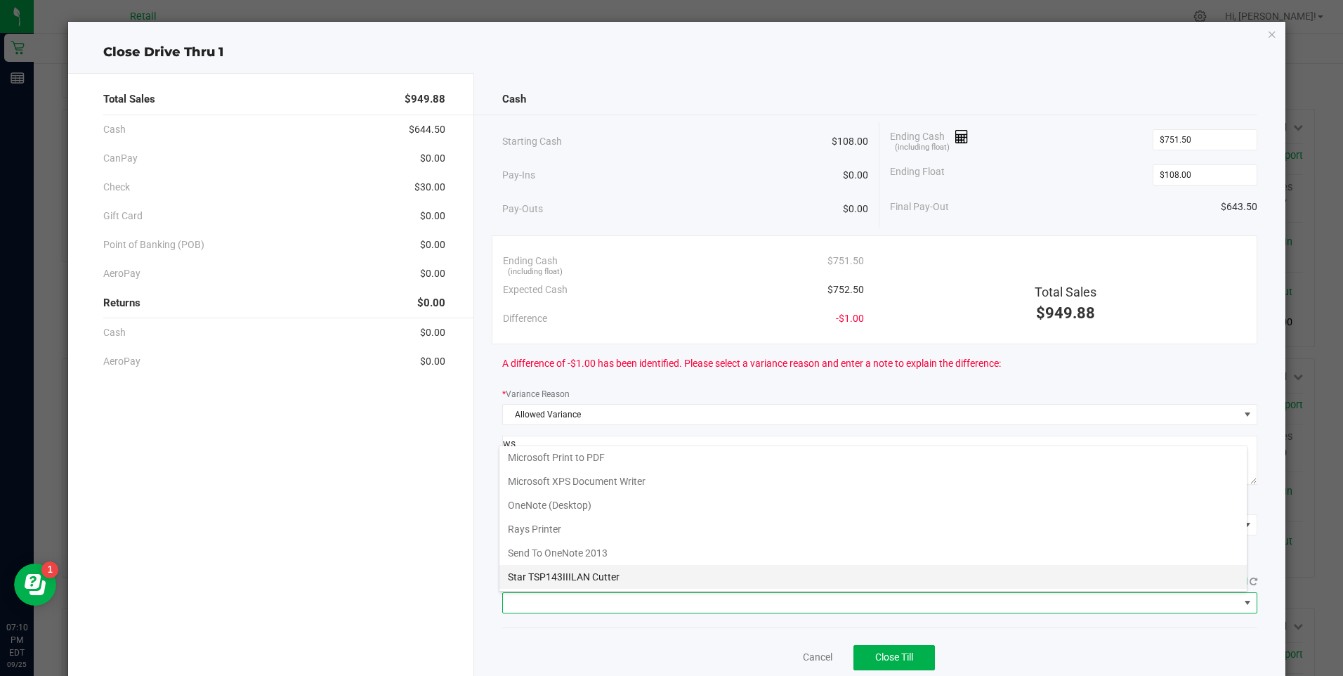
click at [652, 567] on Cutter "Star TSP143IIILAN Cutter" at bounding box center [874, 577] width 748 height 24
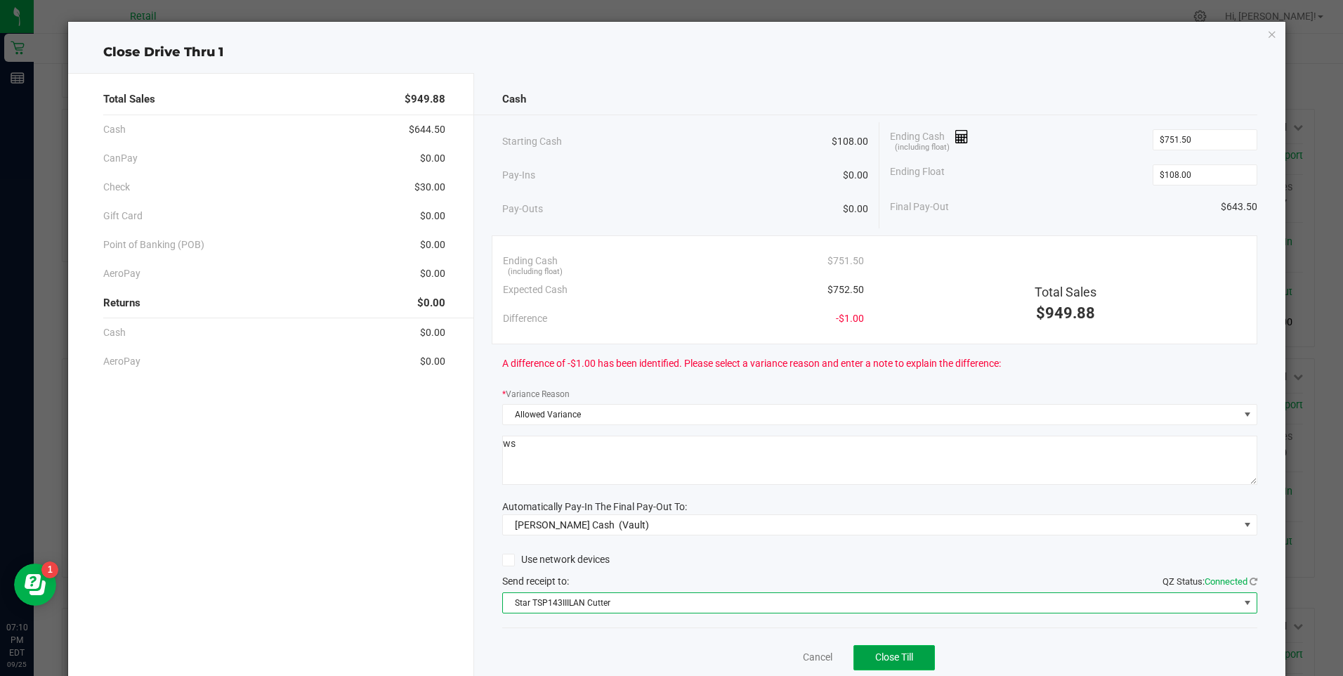
click at [884, 656] on span "Close Till" at bounding box center [894, 656] width 38 height 11
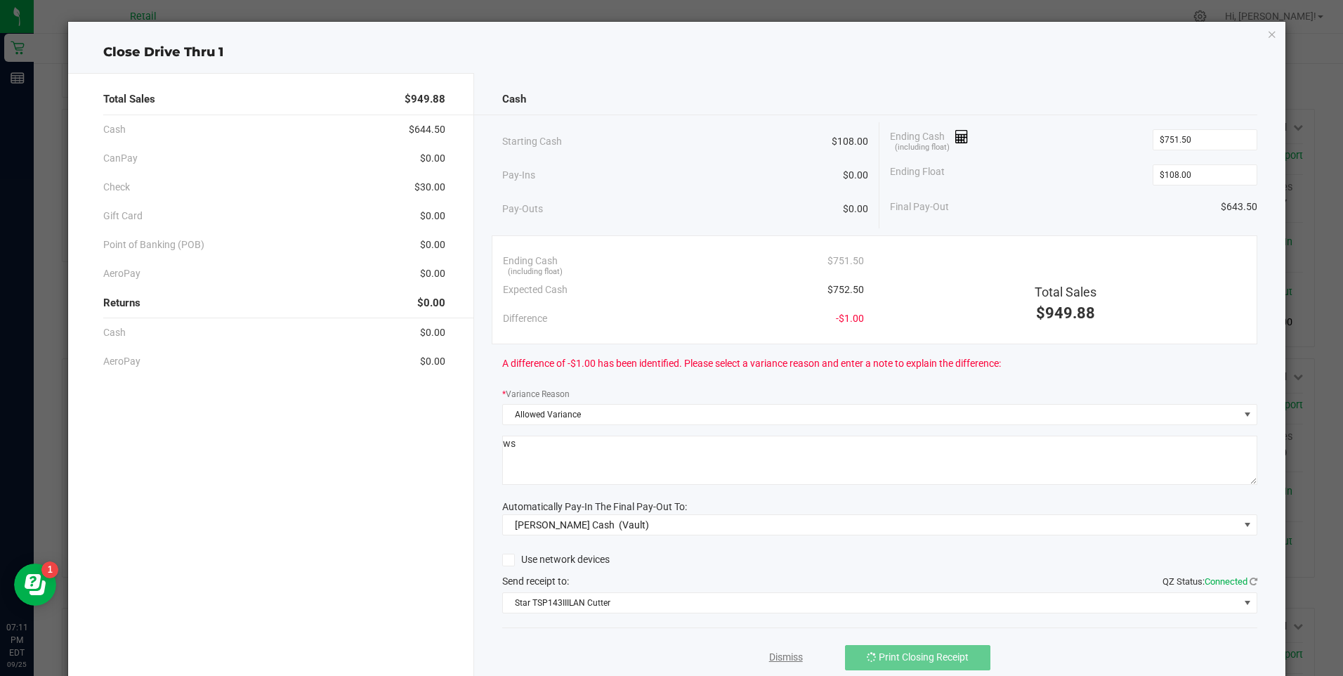
click at [785, 660] on link "Dismiss" at bounding box center [786, 657] width 34 height 15
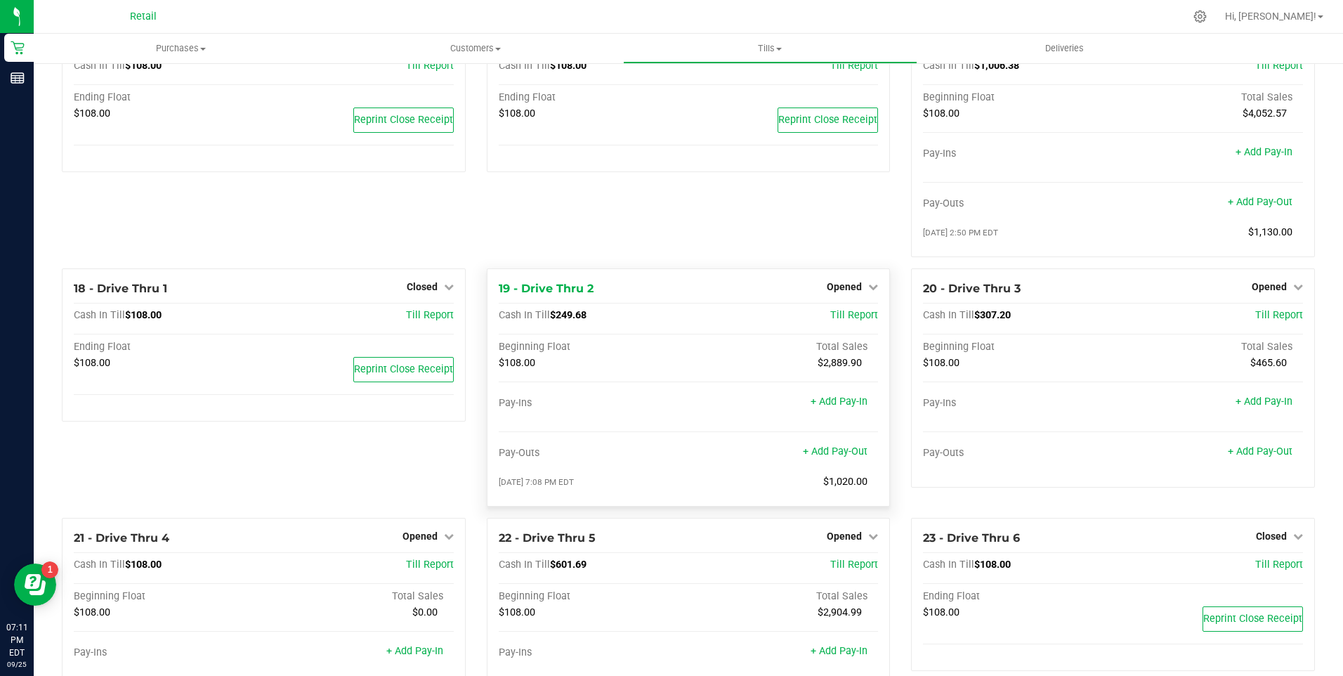
scroll to position [1335, 0]
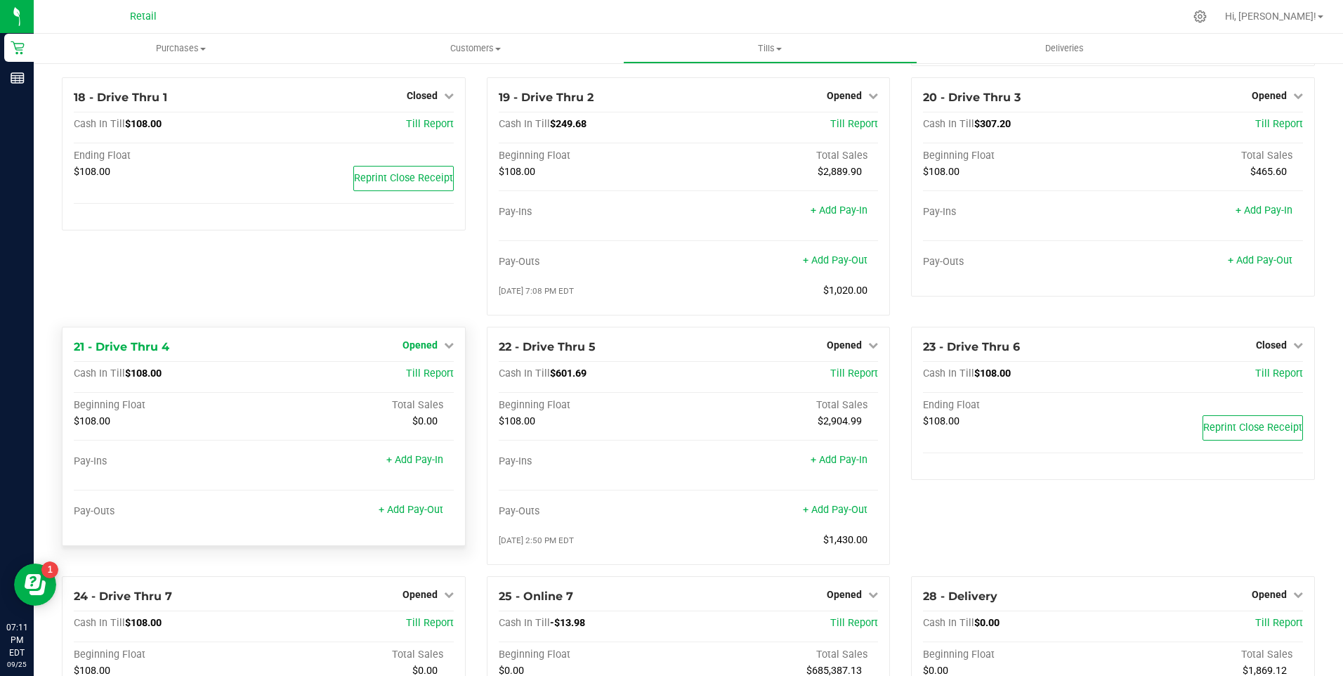
click at [444, 350] on icon at bounding box center [449, 345] width 10 height 10
click at [422, 379] on link "Close Till" at bounding box center [422, 373] width 38 height 11
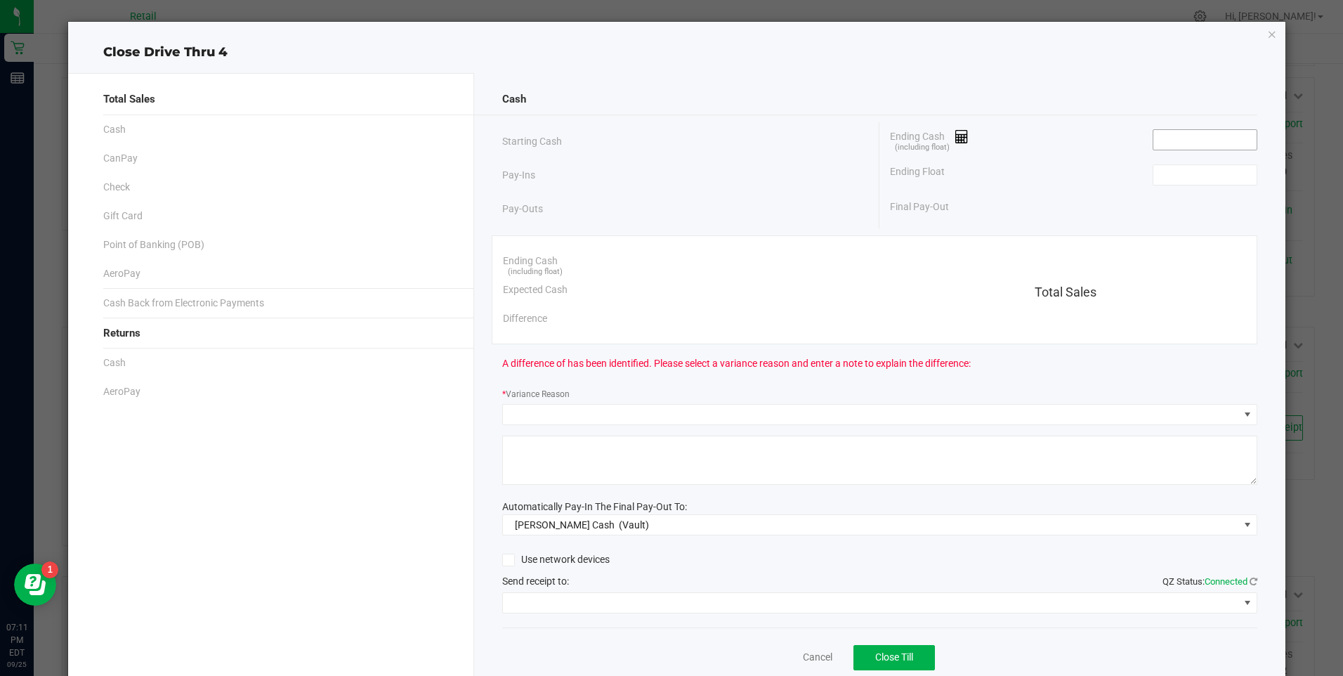
click at [1180, 145] on input at bounding box center [1205, 140] width 103 height 20
type input "$108.00"
click at [1172, 173] on input at bounding box center [1205, 175] width 103 height 20
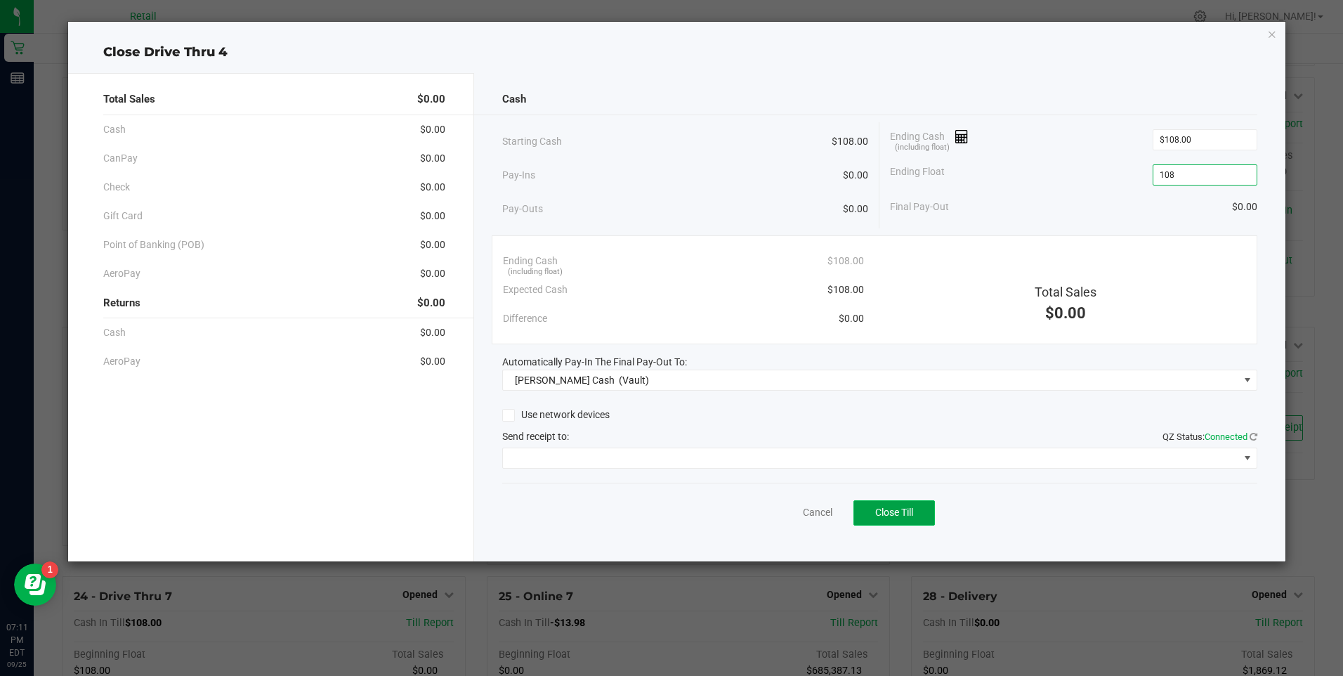
type input "$108.00"
click at [876, 513] on button "Close Till" at bounding box center [894, 512] width 81 height 25
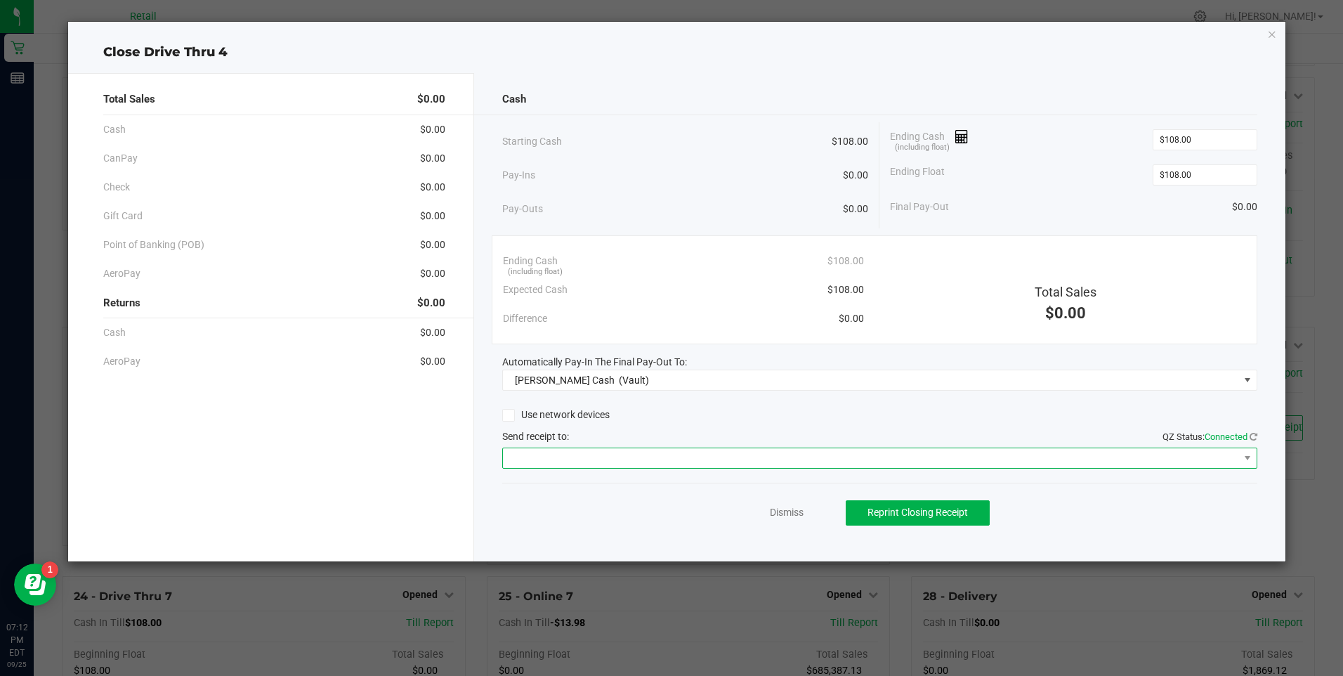
click at [599, 459] on span at bounding box center [871, 458] width 736 height 20
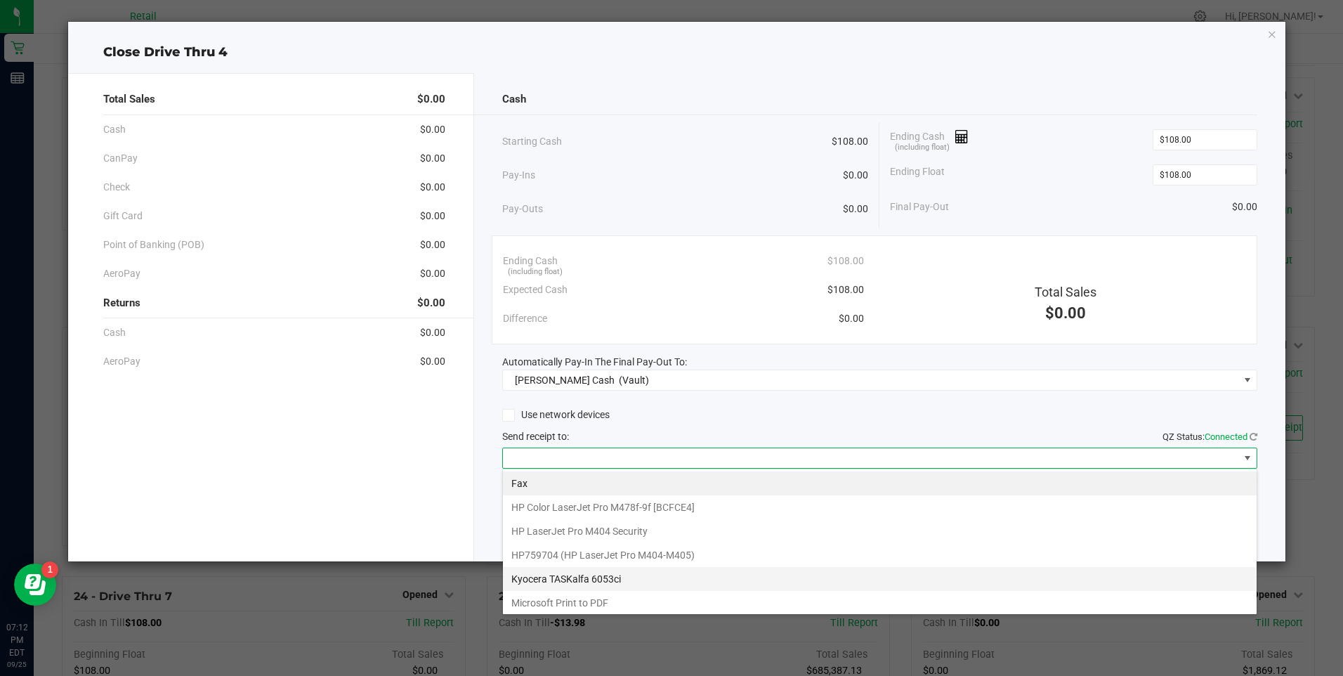
scroll to position [122, 0]
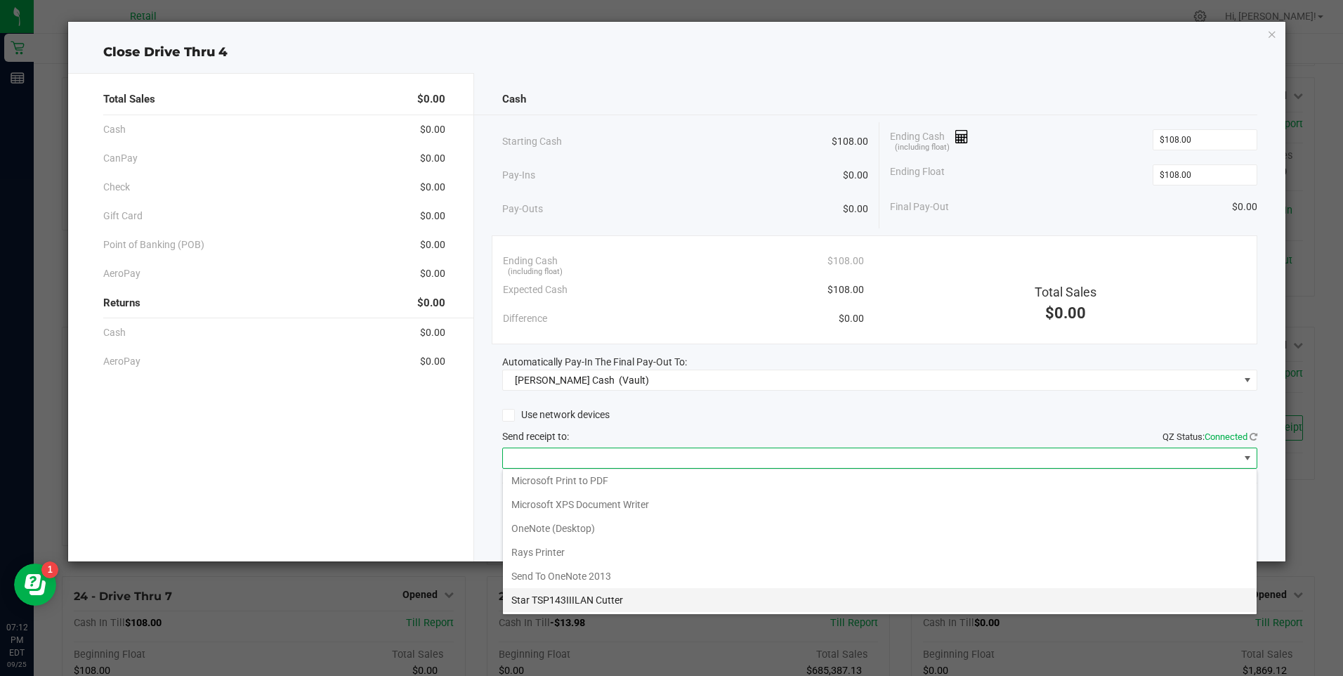
click at [583, 601] on Cutter "Star TSP143IIILAN Cutter" at bounding box center [880, 600] width 754 height 24
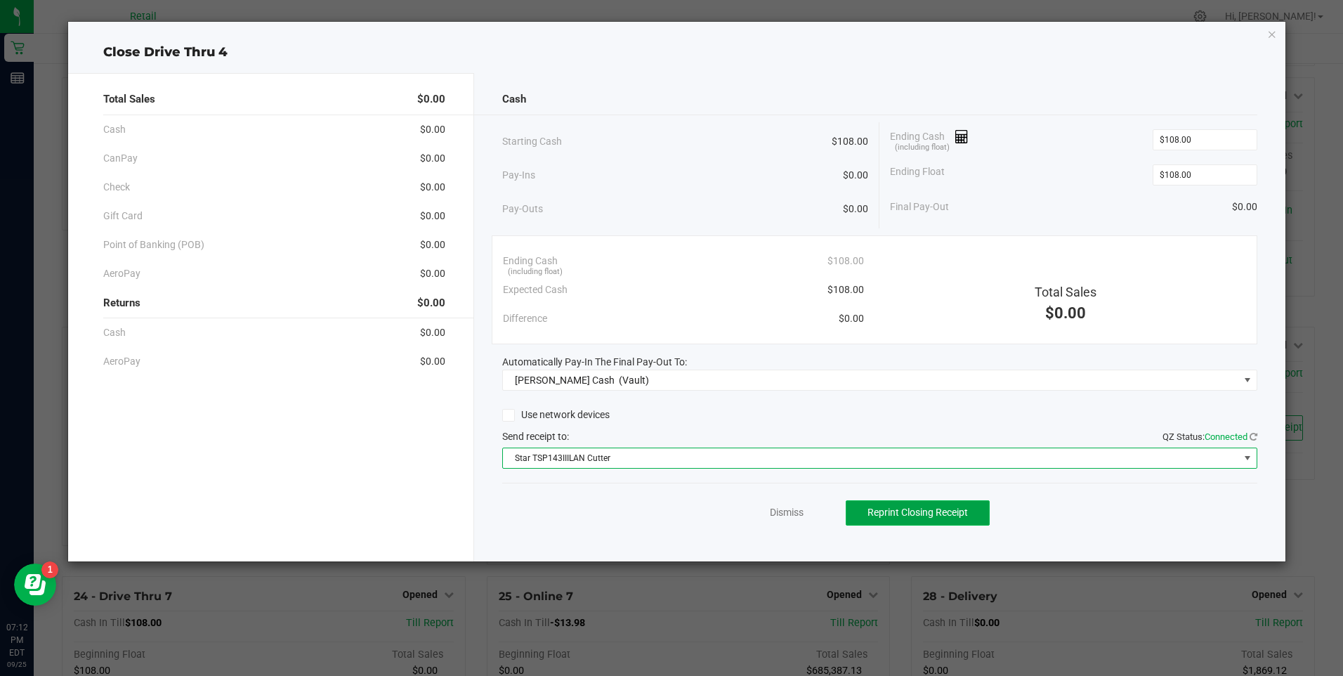
click at [904, 507] on span "Reprint Closing Receipt" at bounding box center [918, 512] width 100 height 11
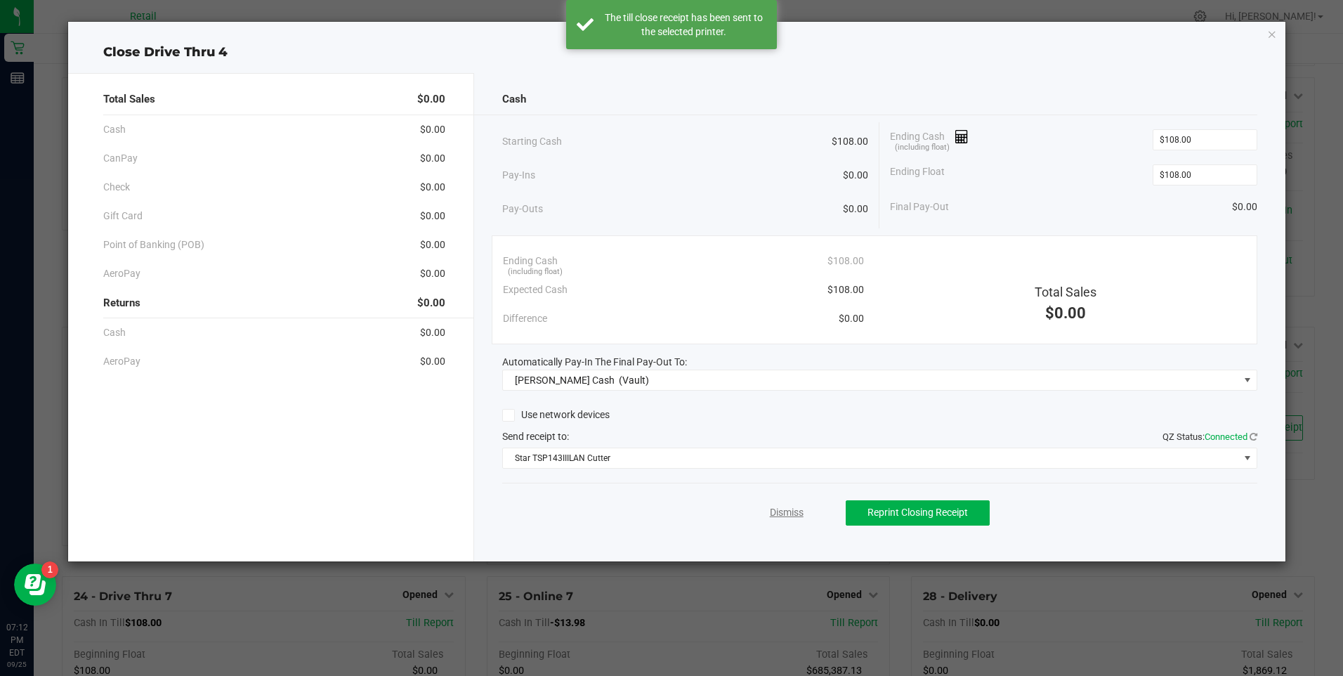
click at [795, 517] on link "Dismiss" at bounding box center [787, 512] width 34 height 15
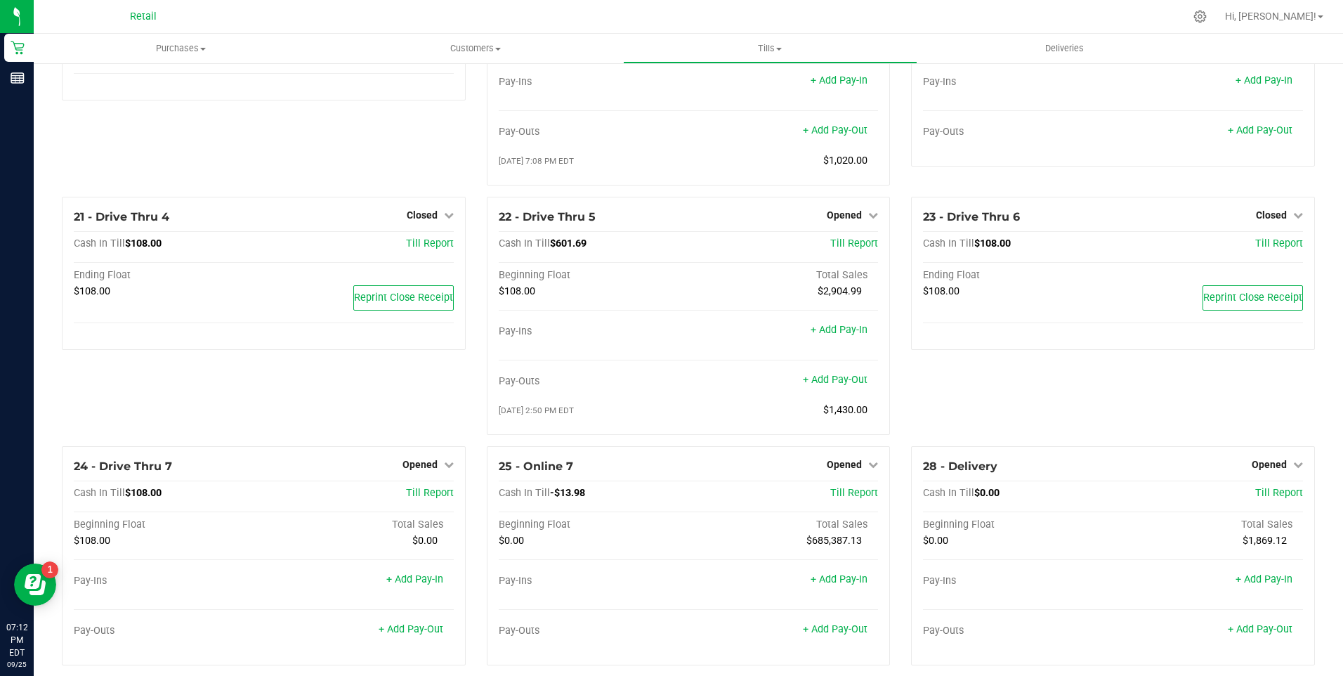
scroll to position [1491, 0]
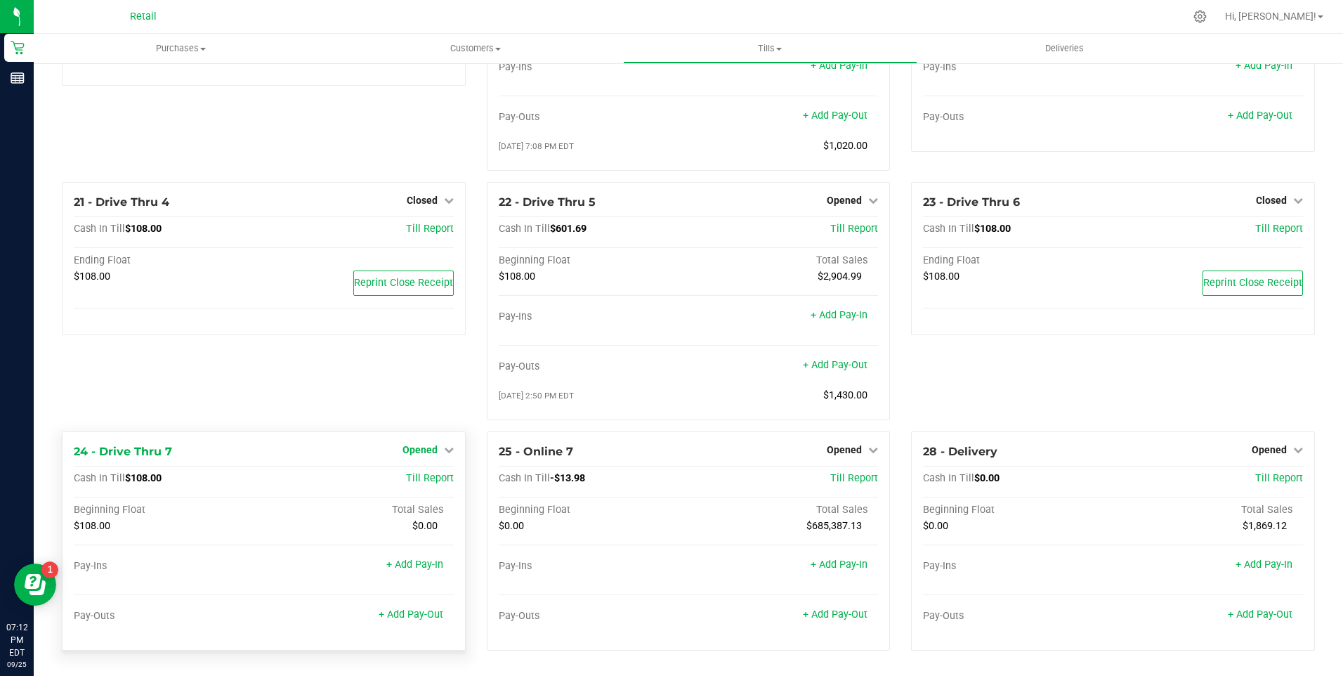
click at [444, 450] on icon at bounding box center [449, 450] width 10 height 10
click at [433, 476] on link "Close Till" at bounding box center [422, 478] width 38 height 11
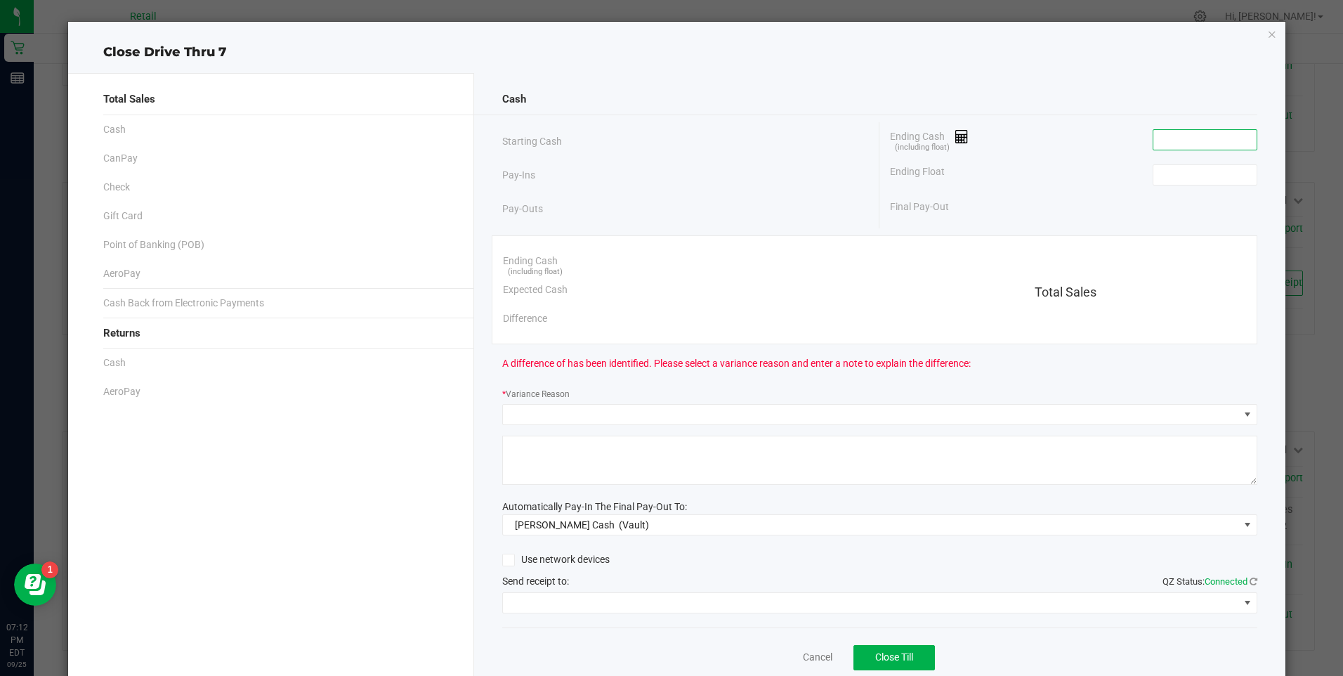
click at [1166, 145] on input at bounding box center [1205, 140] width 103 height 20
type input "$108.00"
click at [1161, 178] on input at bounding box center [1205, 175] width 103 height 20
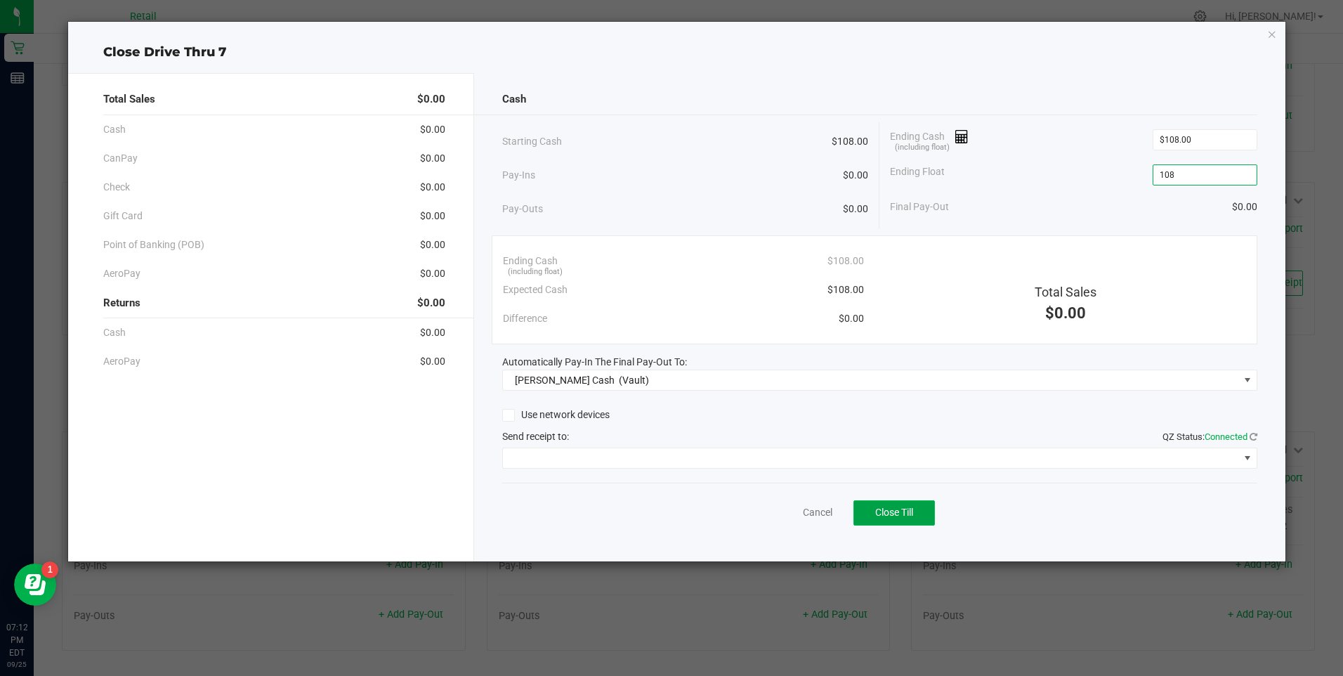
type input "$108.00"
click at [900, 512] on span "Close Till" at bounding box center [894, 512] width 38 height 11
click at [791, 515] on link "Dismiss" at bounding box center [787, 512] width 34 height 15
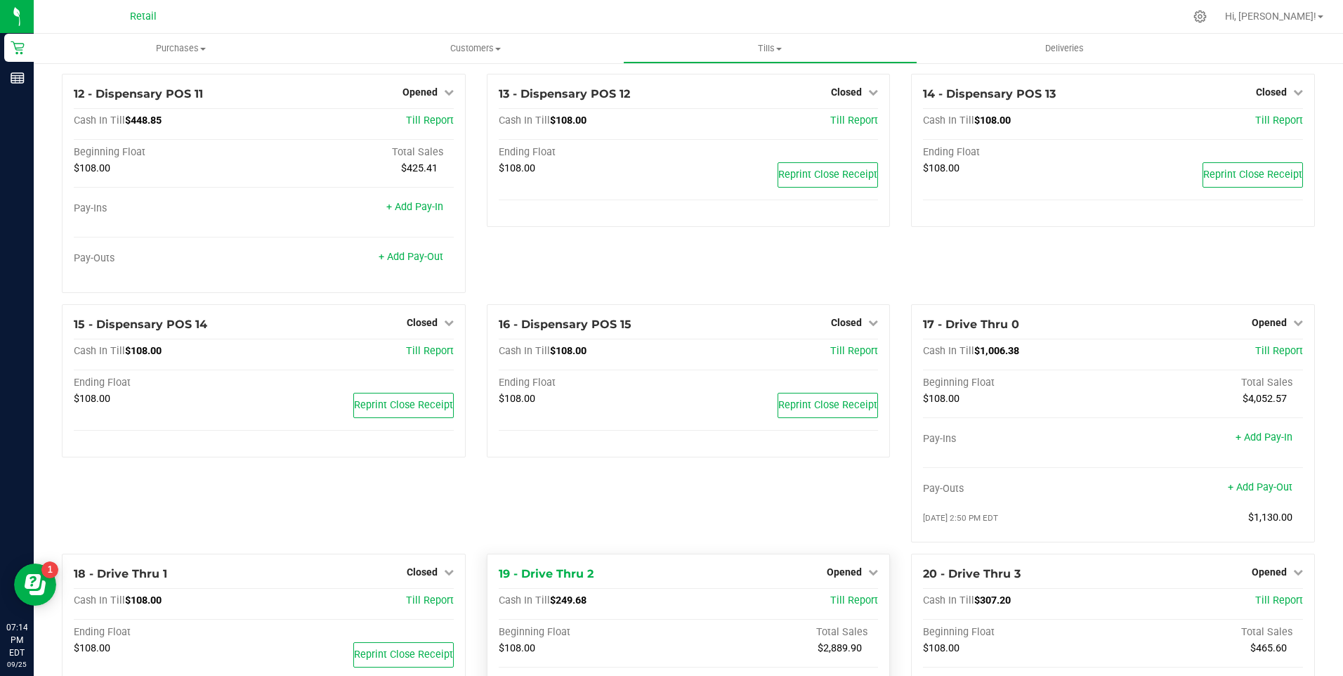
scroll to position [0, 0]
